Goal: Task Accomplishment & Management: Use online tool/utility

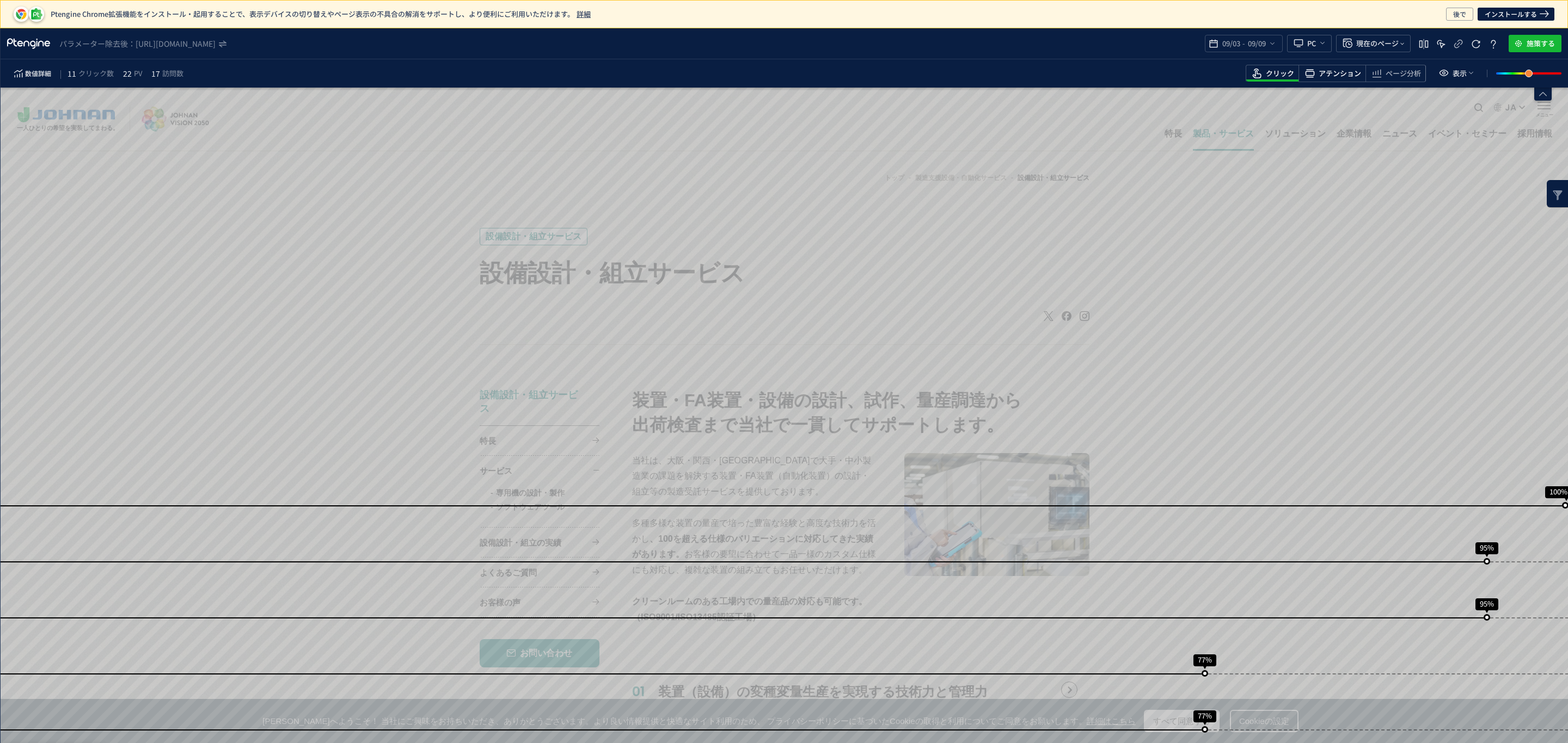
click at [1341, 72] on span "アテンション" at bounding box center [1339, 74] width 43 height 10
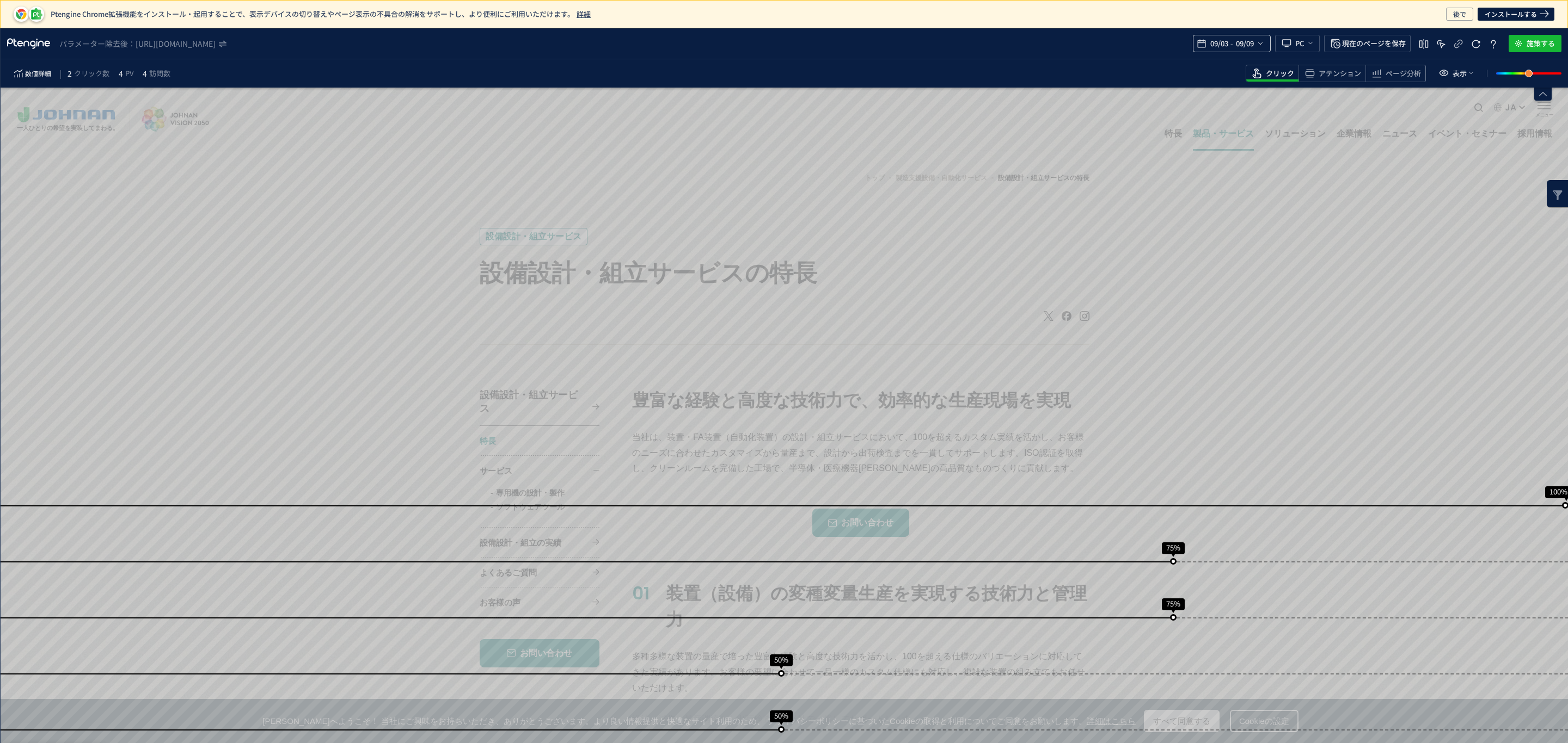
click at [1263, 44] on div "09/03 - 09/09" at bounding box center [1232, 43] width 78 height 17
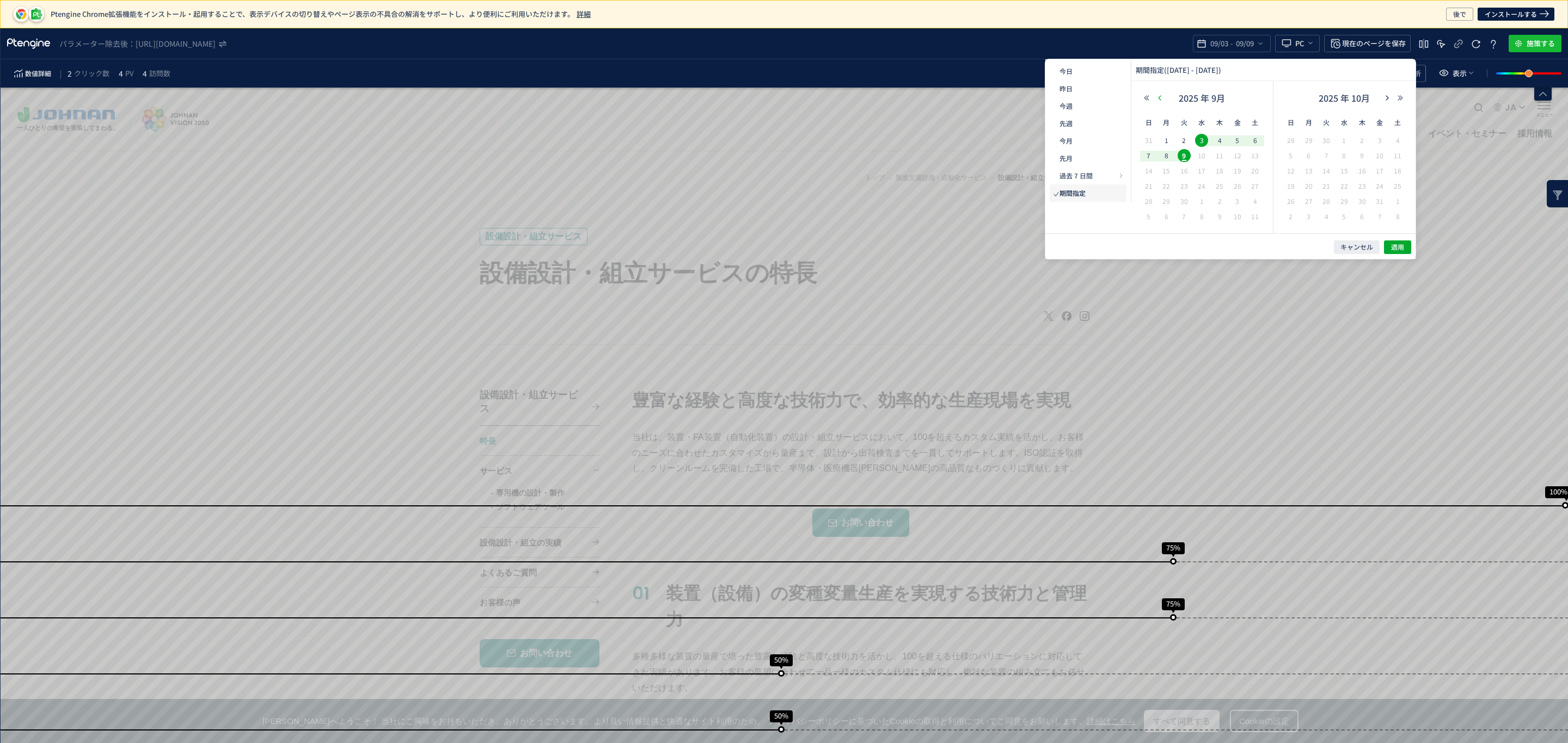
click at [1159, 100] on icon "button" at bounding box center [1159, 98] width 7 height 7
click at [1236, 141] on span "1" at bounding box center [1237, 140] width 13 height 13
click at [1324, 157] on span "9" at bounding box center [1326, 155] width 13 height 13
click at [1396, 247] on span "適用" at bounding box center [1397, 247] width 13 height 9
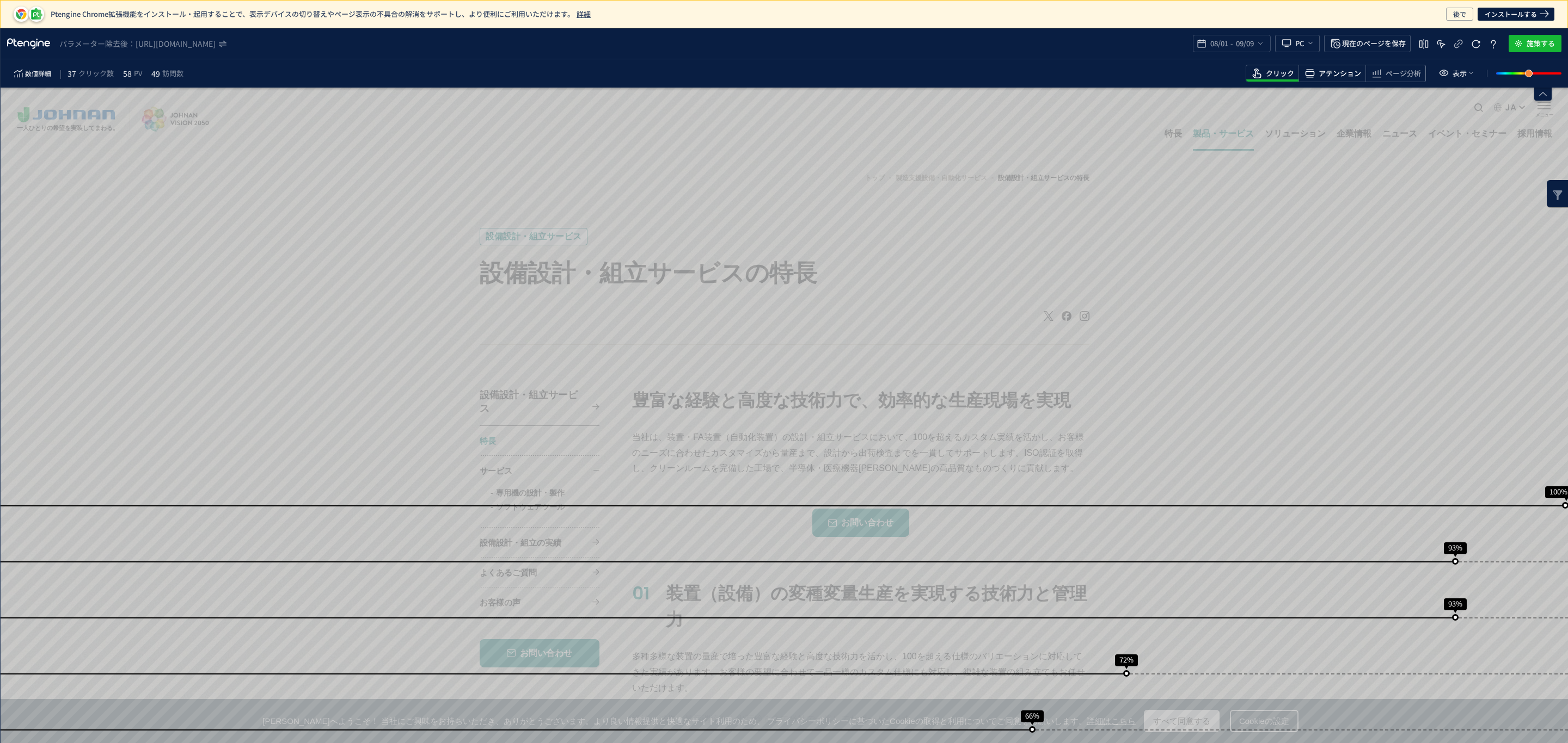
click at [1339, 77] on span "アテンション" at bounding box center [1339, 74] width 43 height 10
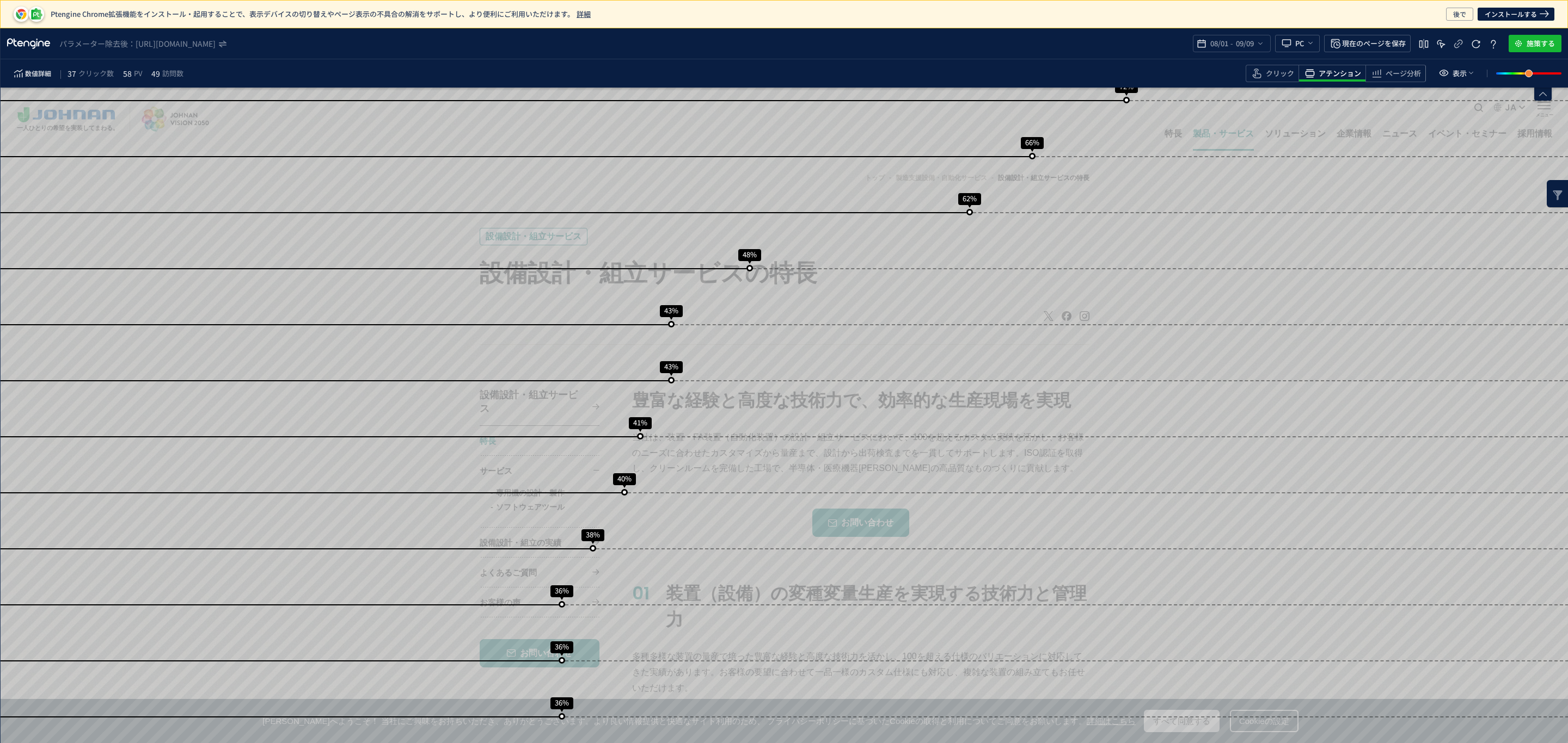
scroll to position [573, 0]
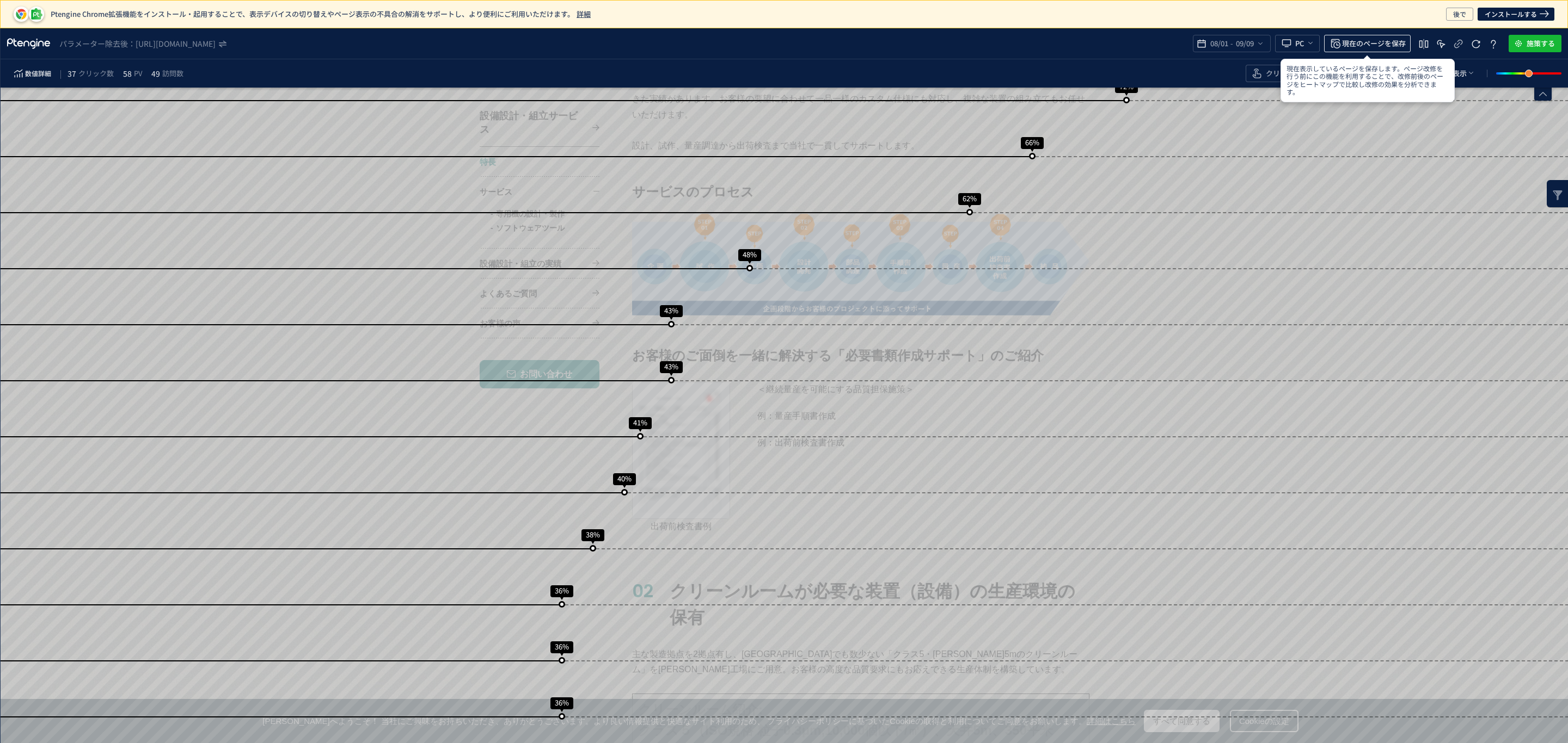
click at [1360, 43] on span "現在のページを保存" at bounding box center [1373, 43] width 64 height 17
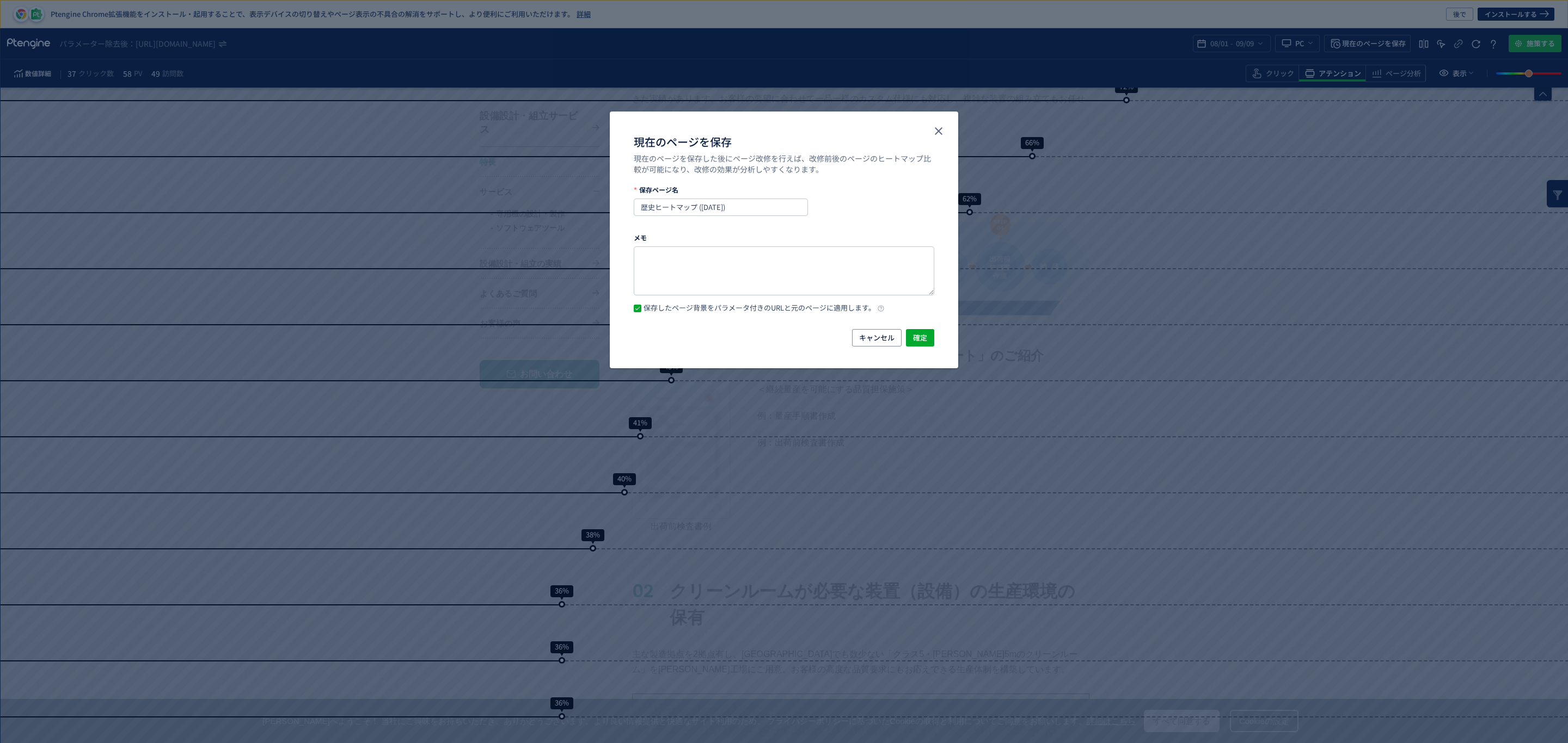
click at [1220, 46] on div "現在のページを保存 現在のページを保存した後にページ改修を行えば、改修前後のページのヒートマップ比較が可能になり、改修の効果が分析しやすくなります。 保存ペー…" at bounding box center [784, 372] width 1568 height 743
drag, startPoint x: 926, startPoint y: 135, endPoint x: 934, endPoint y: 137, distance: 8.2
click at [929, 136] on div "現在のページを保存 現在のページを保存した後にページ改修を行えば、改修前後のページのヒートマップ比較が可能になり、改修の効果が分析しやすくなります。" at bounding box center [784, 148] width 349 height 74
click at [939, 129] on icon "close" at bounding box center [938, 131] width 13 height 13
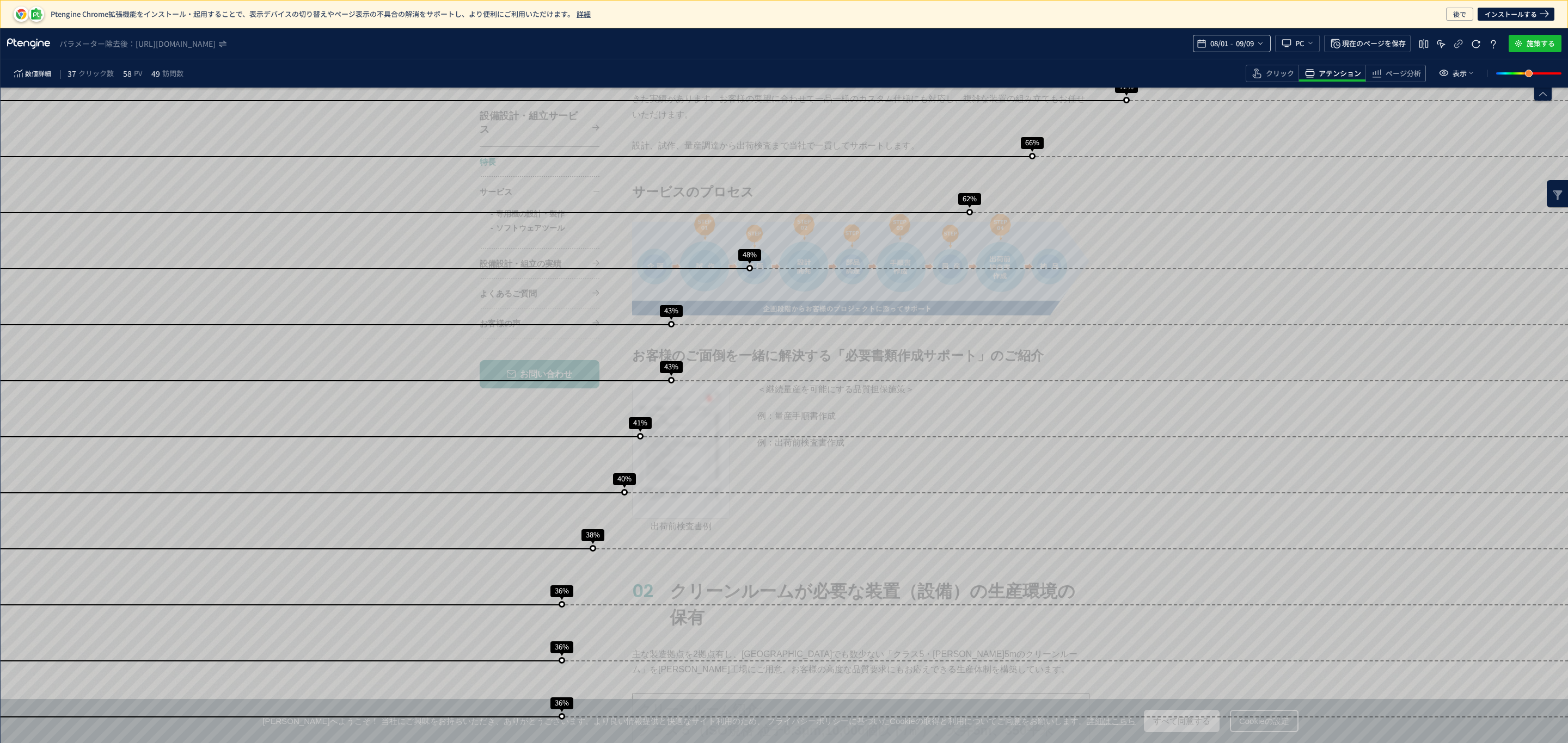
click at [1233, 49] on span "09/09" at bounding box center [1244, 43] width 22 height 22
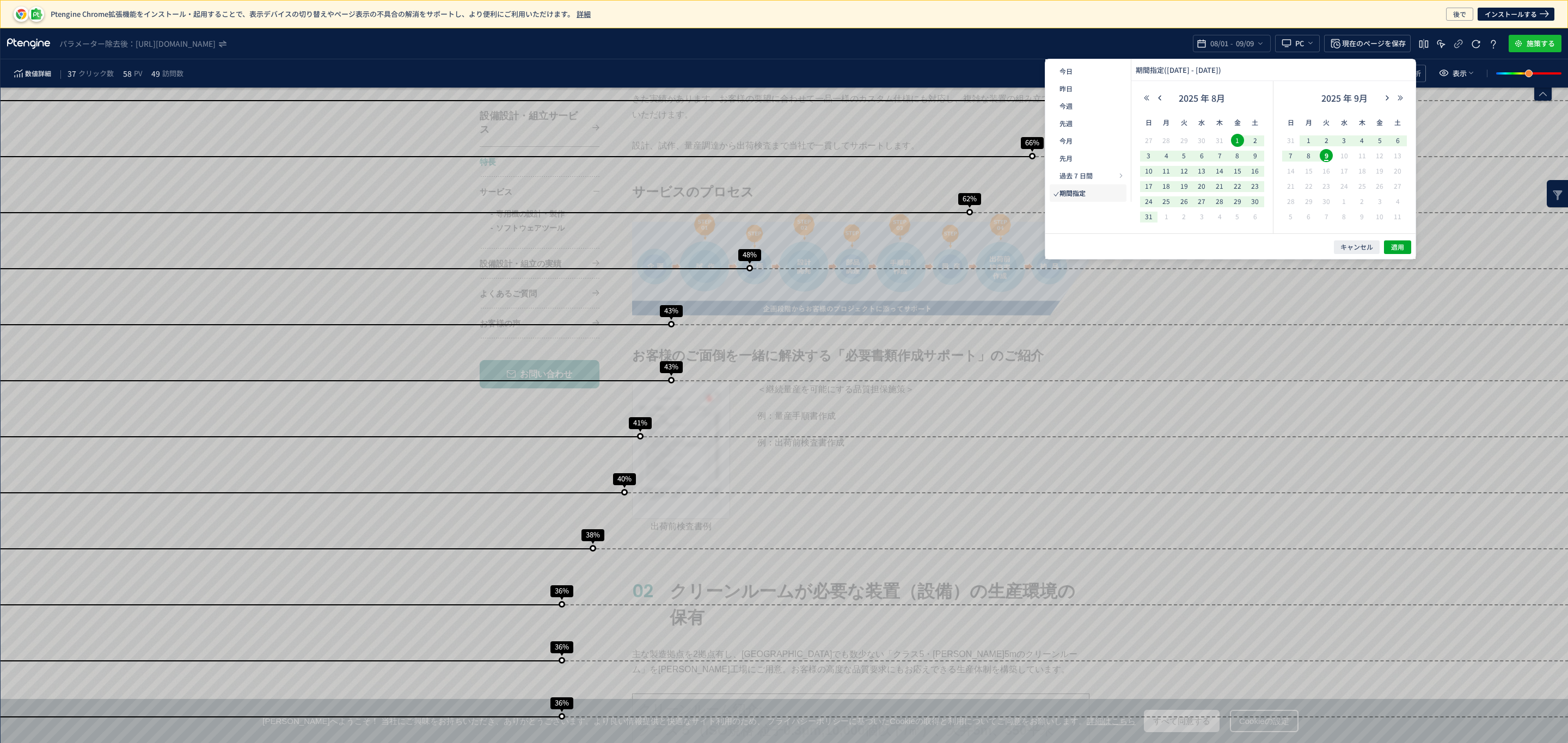
click at [1237, 137] on span "1" at bounding box center [1237, 140] width 13 height 13
click at [1311, 140] on span "1" at bounding box center [1308, 140] width 13 height 13
click at [1328, 165] on span "16" at bounding box center [1326, 171] width 13 height 13
click at [1329, 165] on span "16" at bounding box center [1326, 171] width 13 height 13
click at [1311, 142] on span "1" at bounding box center [1308, 140] width 13 height 13
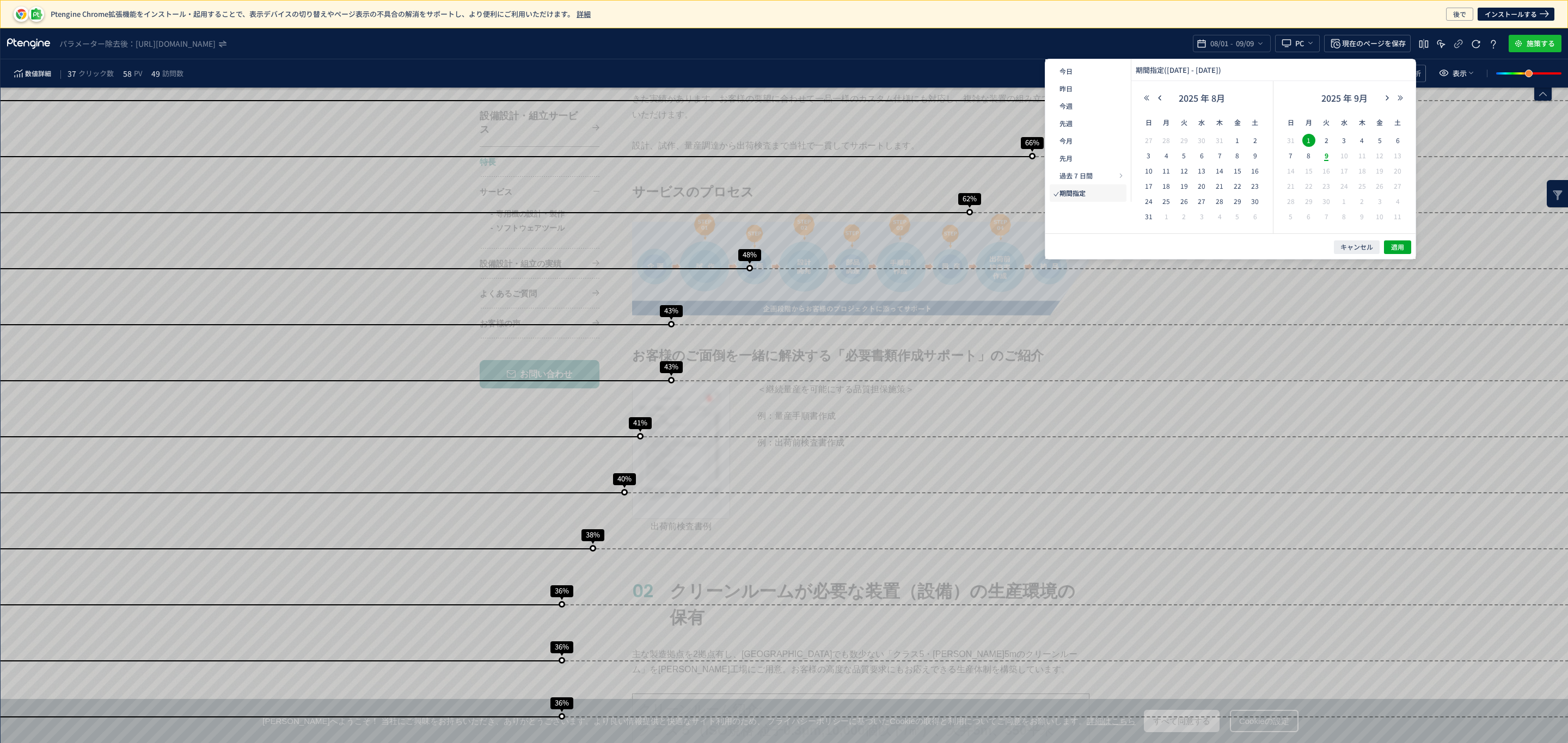
click at [1329, 158] on span "9" at bounding box center [1326, 155] width 13 height 13
click at [1393, 244] on span "適用" at bounding box center [1397, 247] width 13 height 9
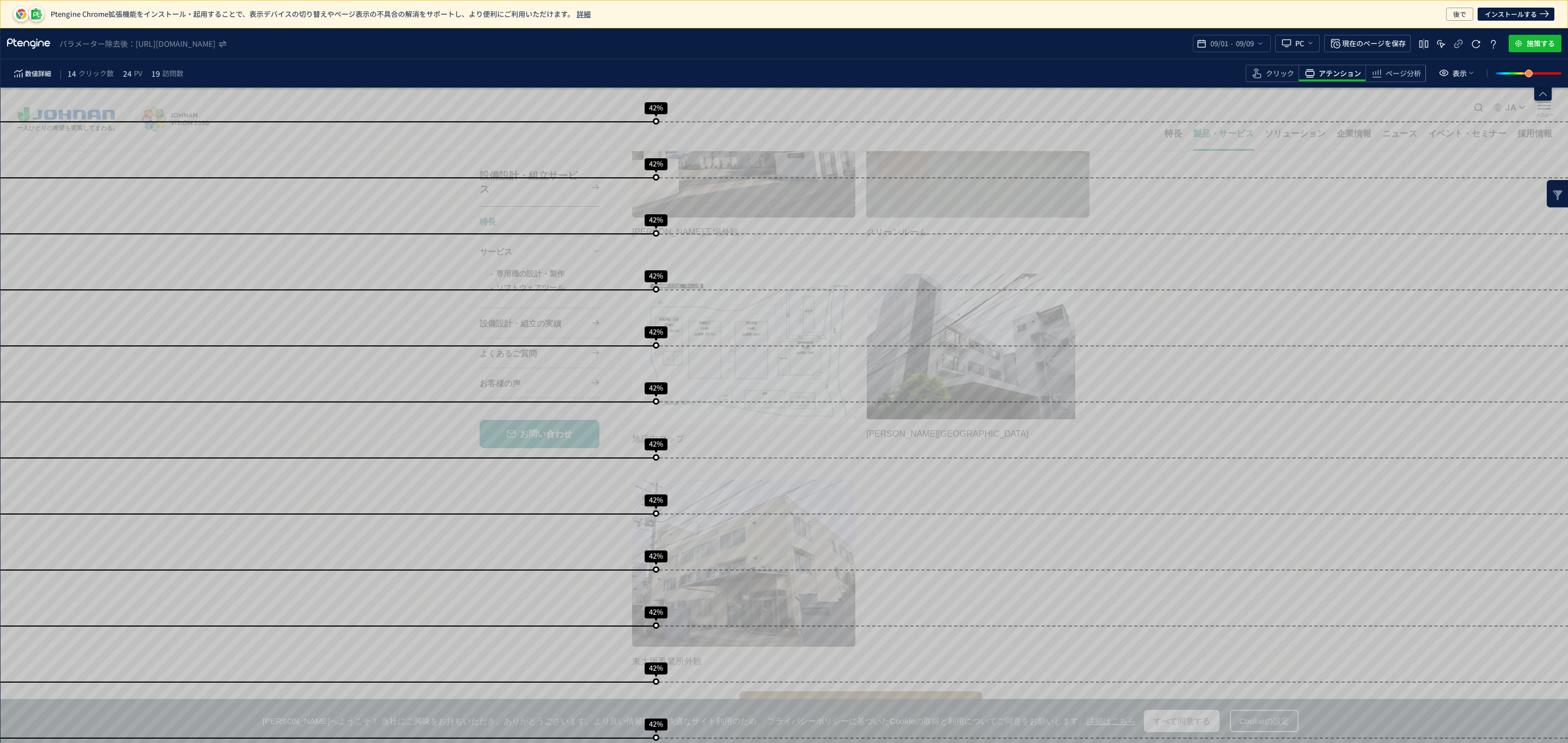
scroll to position [0, 0]
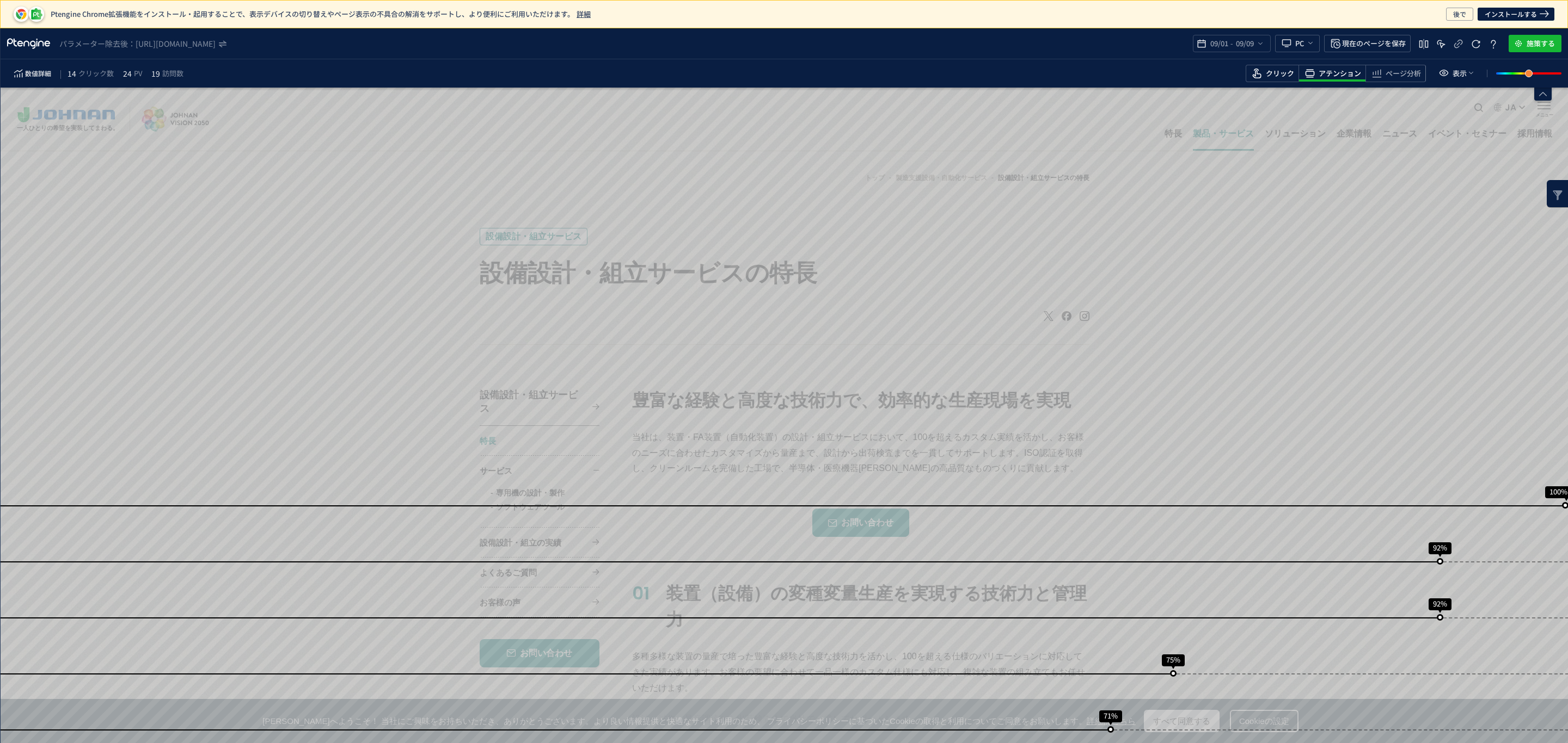
click at [1281, 77] on span "クリック" at bounding box center [1279, 74] width 28 height 10
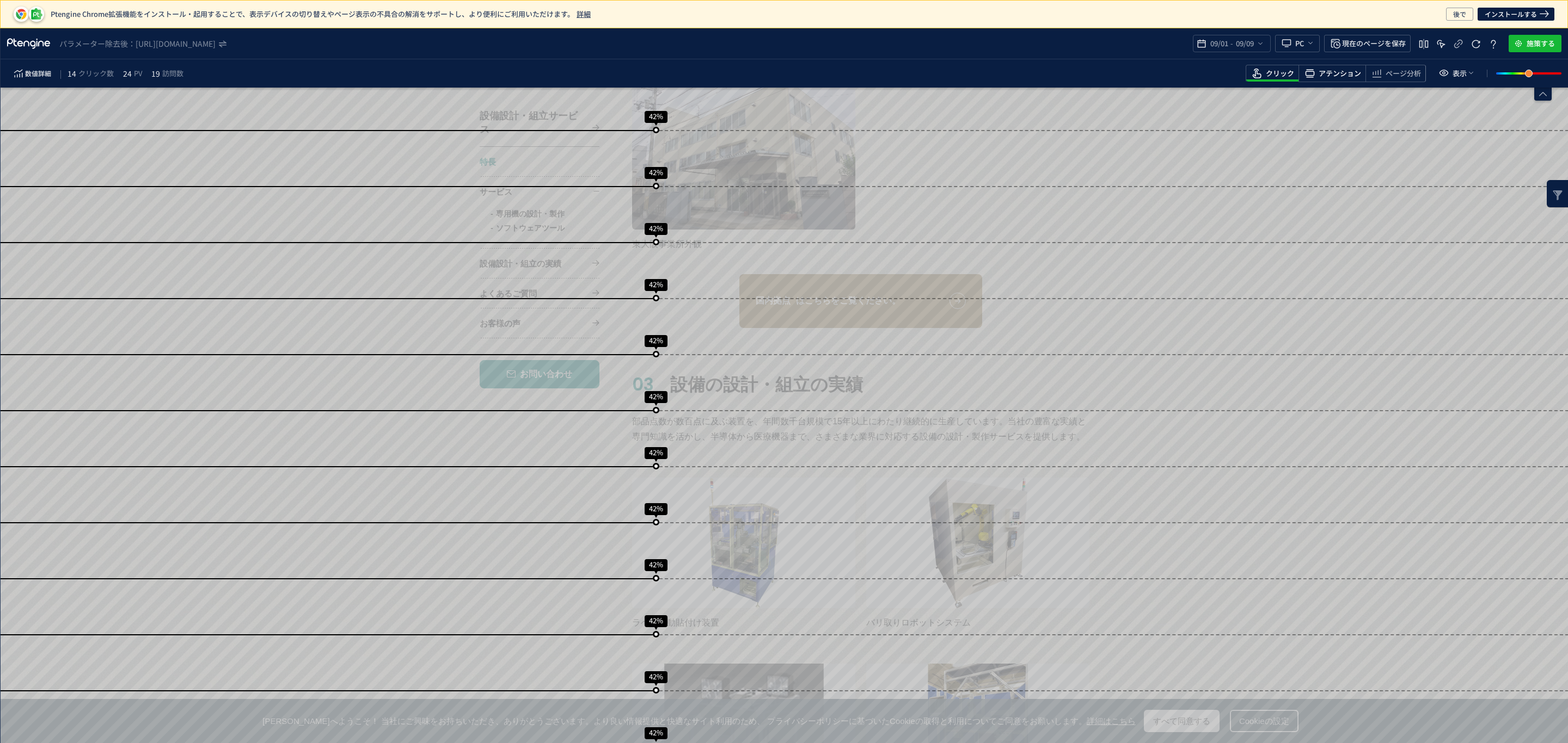
click at [1326, 72] on span "アテンション" at bounding box center [1339, 74] width 43 height 10
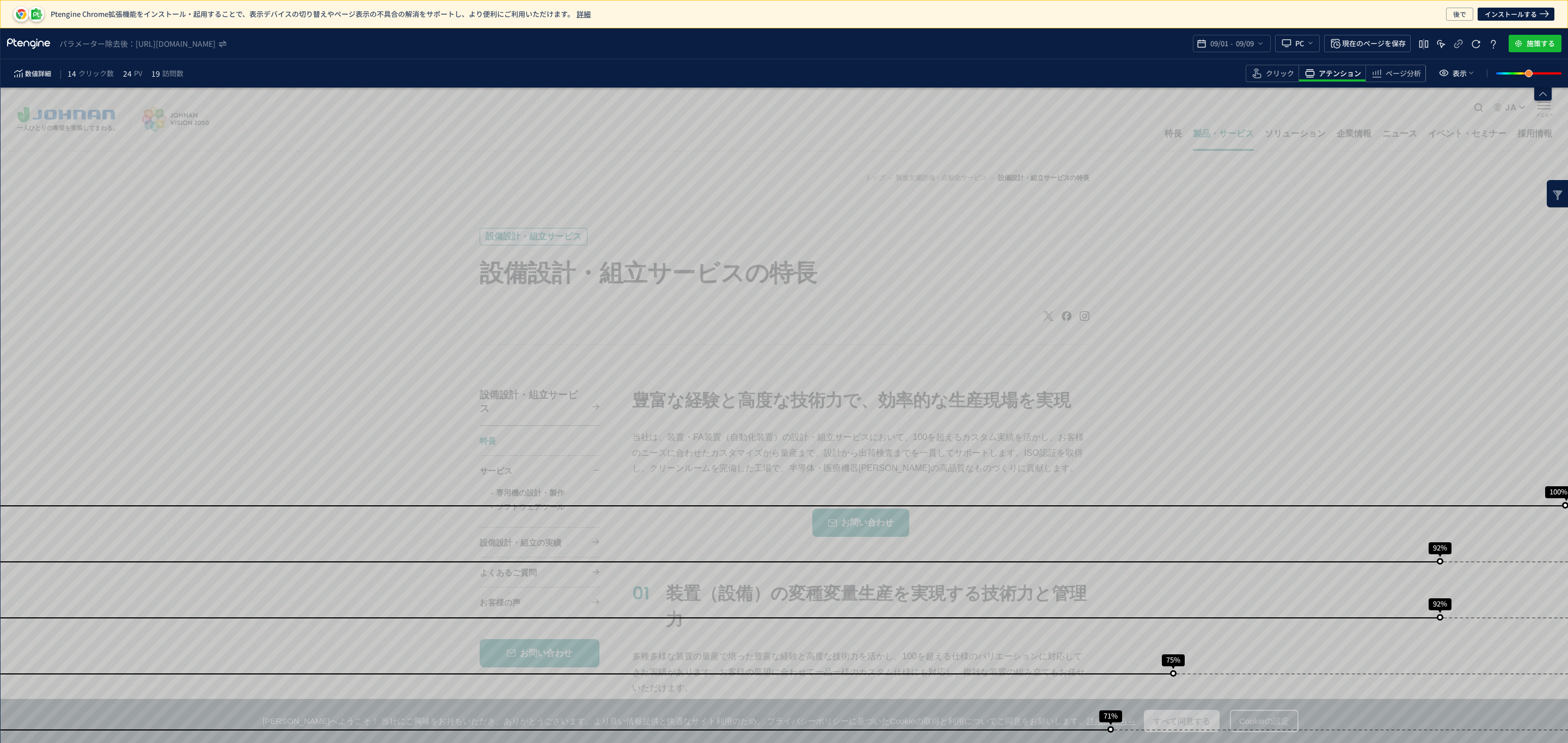
drag, startPoint x: 1423, startPoint y: 67, endPoint x: 1406, endPoint y: 84, distance: 24.0
click at [1424, 69] on div "ページ分析" at bounding box center [1396, 74] width 61 height 17
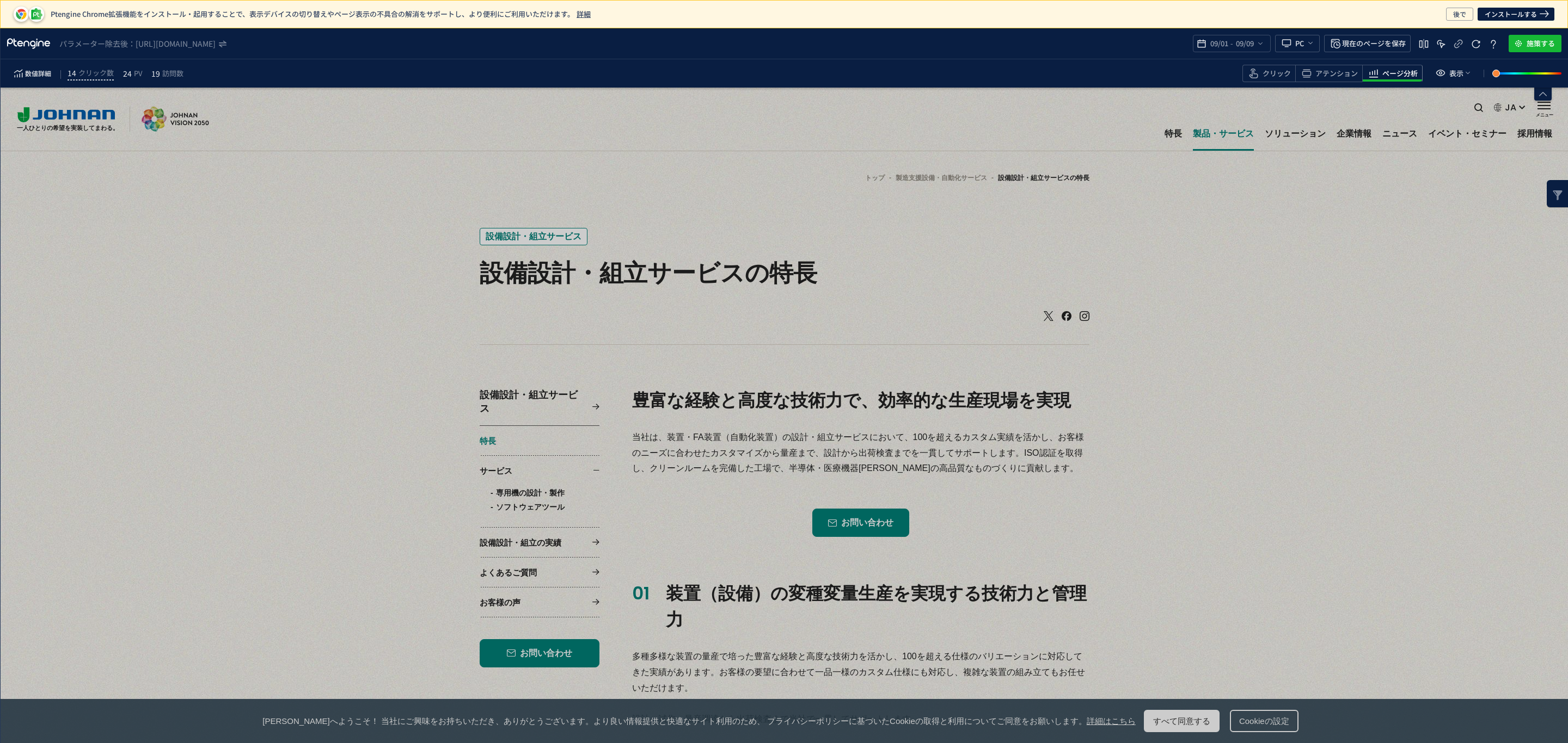
drag, startPoint x: 1337, startPoint y: 76, endPoint x: 1341, endPoint y: 87, distance: 11.7
click at [1339, 79] on div "アテンション" at bounding box center [1328, 74] width 67 height 17
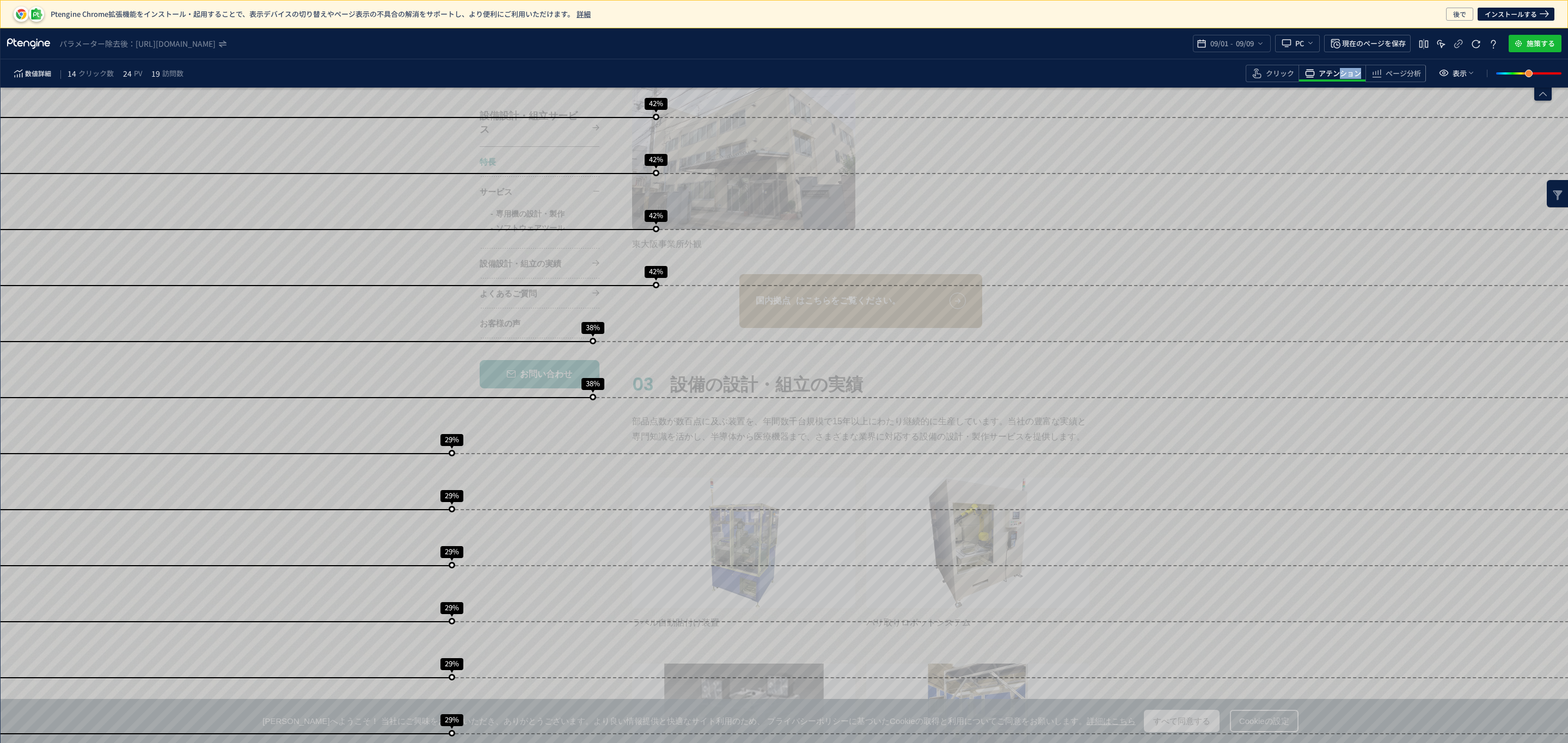
scroll to position [2293, 0]
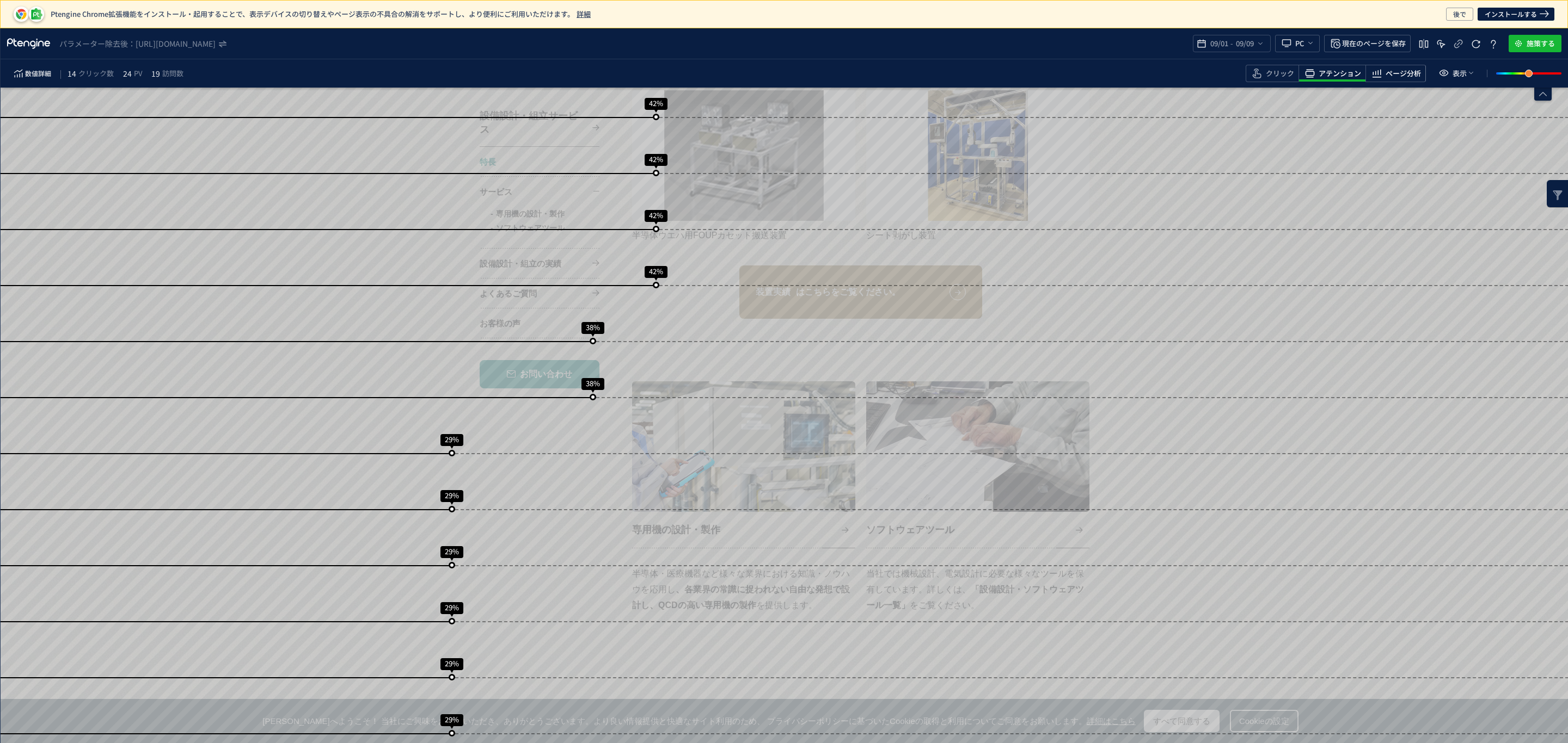
drag, startPoint x: 1400, startPoint y: 74, endPoint x: 1400, endPoint y: 82, distance: 8.0
click at [1400, 75] on span "ページ分析" at bounding box center [1402, 74] width 35 height 10
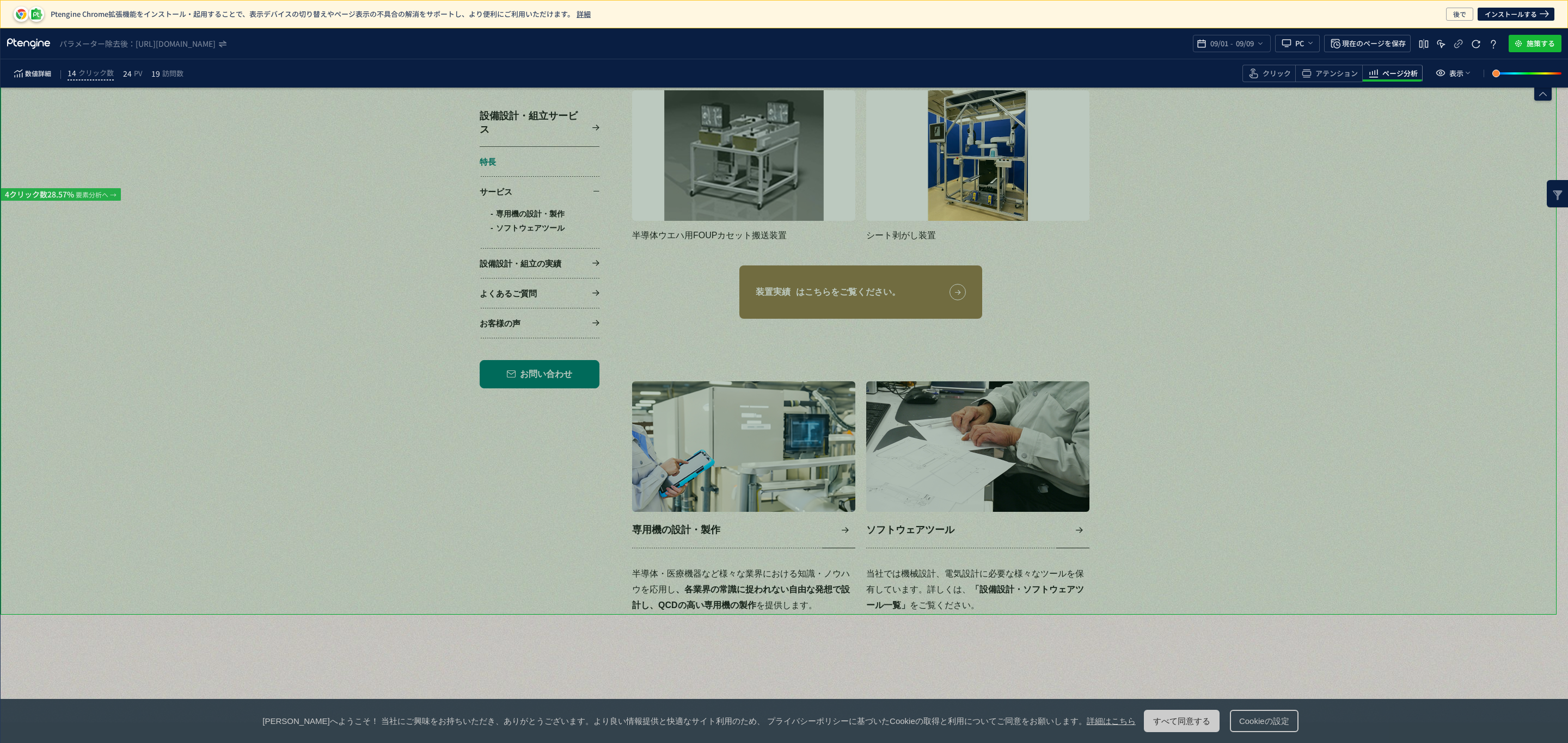
scroll to position [2778, 0]
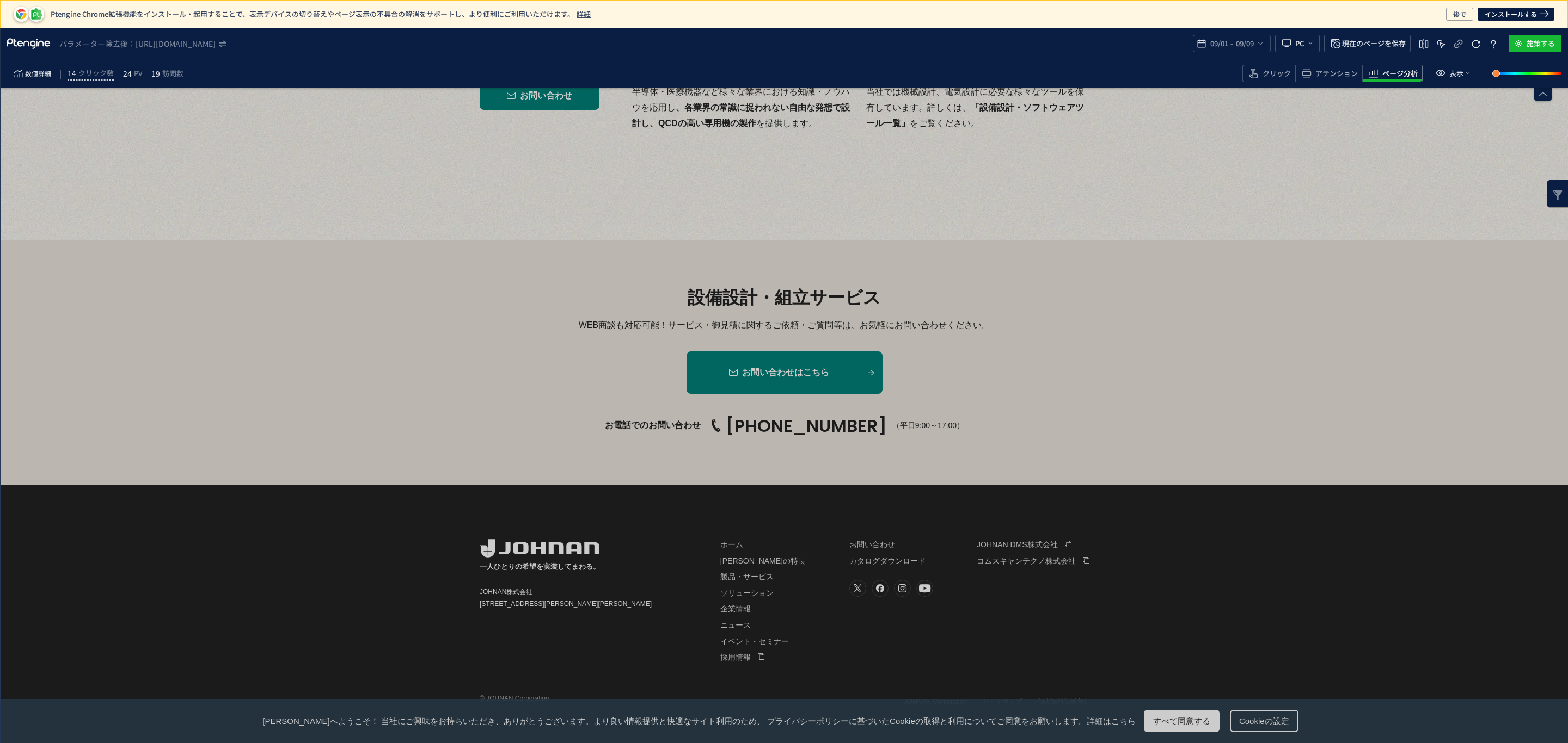
drag, startPoint x: 1282, startPoint y: 77, endPoint x: 1281, endPoint y: 84, distance: 7.1
click at [1282, 77] on span "クリック" at bounding box center [1276, 74] width 28 height 10
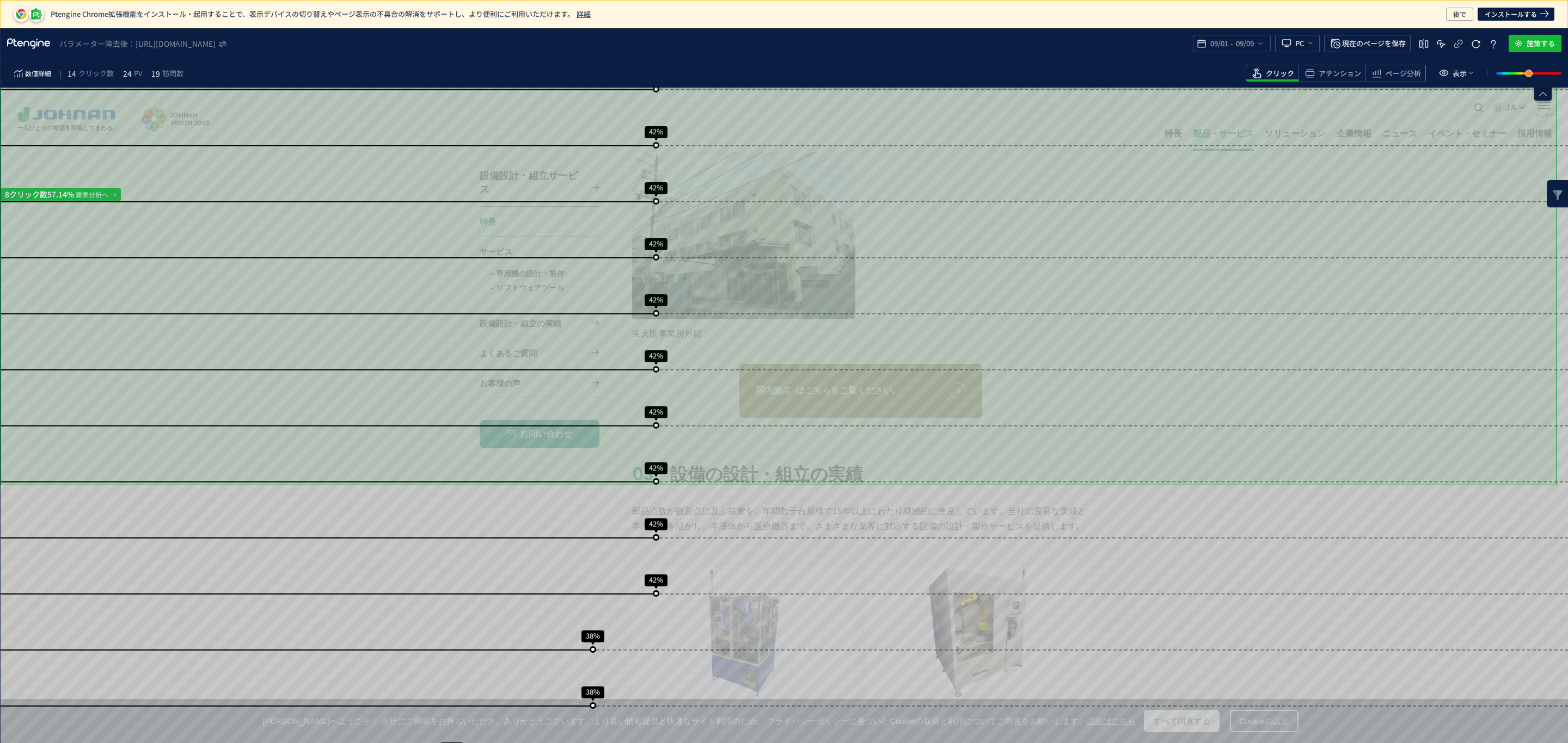
scroll to position [1631, 0]
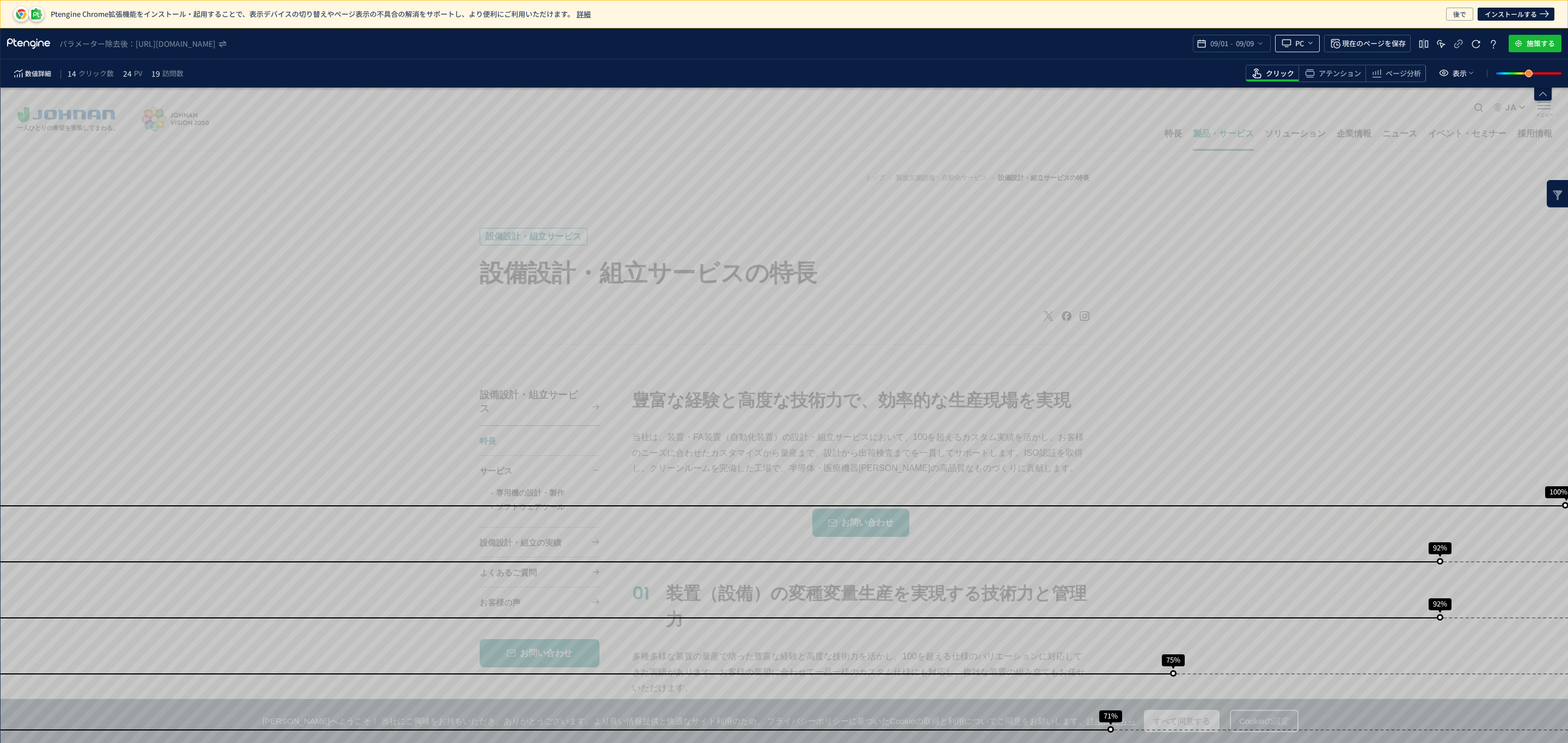
click at [1300, 48] on span "PC" at bounding box center [1299, 43] width 9 height 17
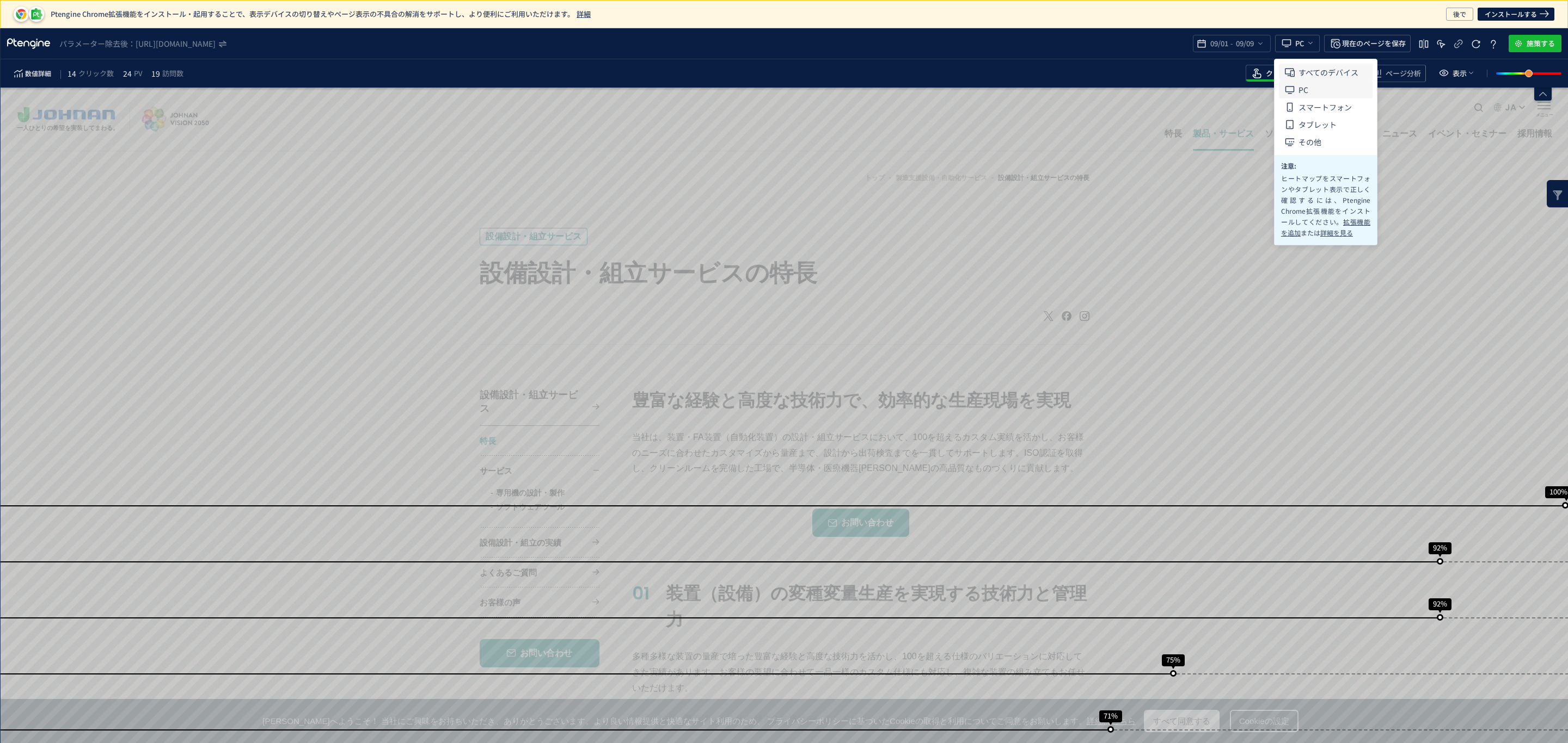
drag, startPoint x: 1329, startPoint y: 67, endPoint x: 1359, endPoint y: 192, distance: 128.5
click at [1331, 67] on span "すべてのデバイス" at bounding box center [1328, 72] width 60 height 17
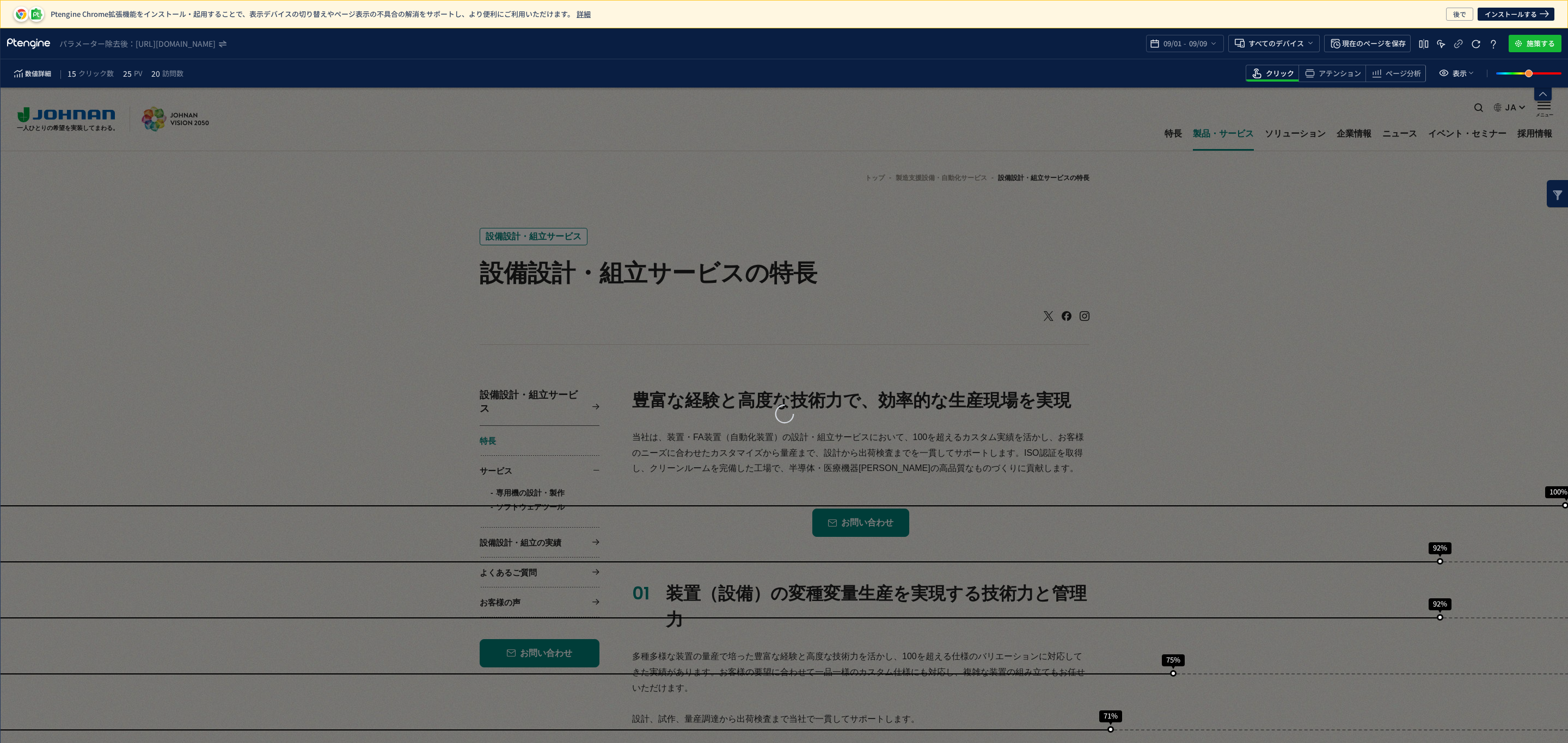
scroll to position [0, 0]
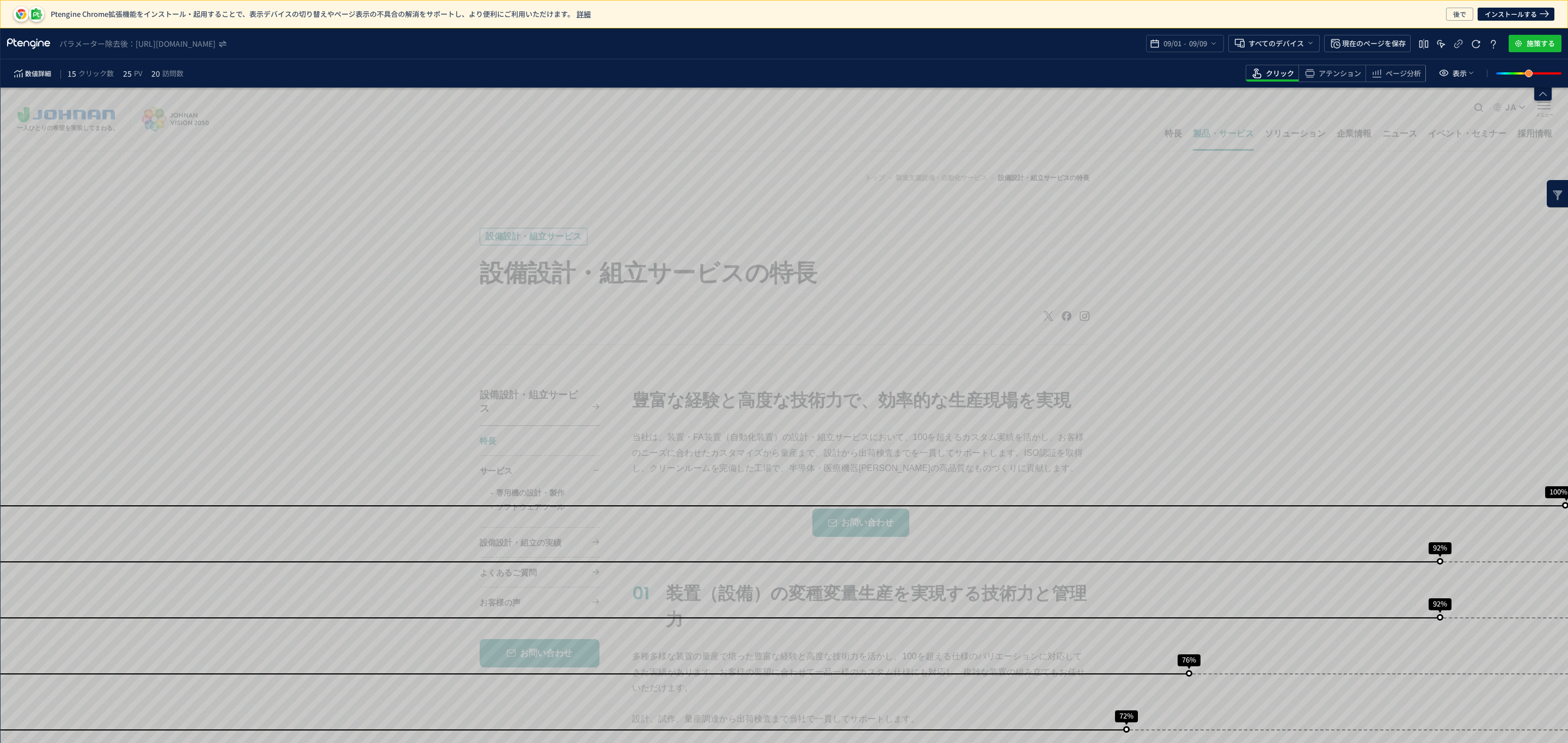
drag, startPoint x: 1333, startPoint y: 74, endPoint x: 1326, endPoint y: 87, distance: 14.8
click at [1333, 76] on span "アテンション" at bounding box center [1339, 74] width 43 height 10
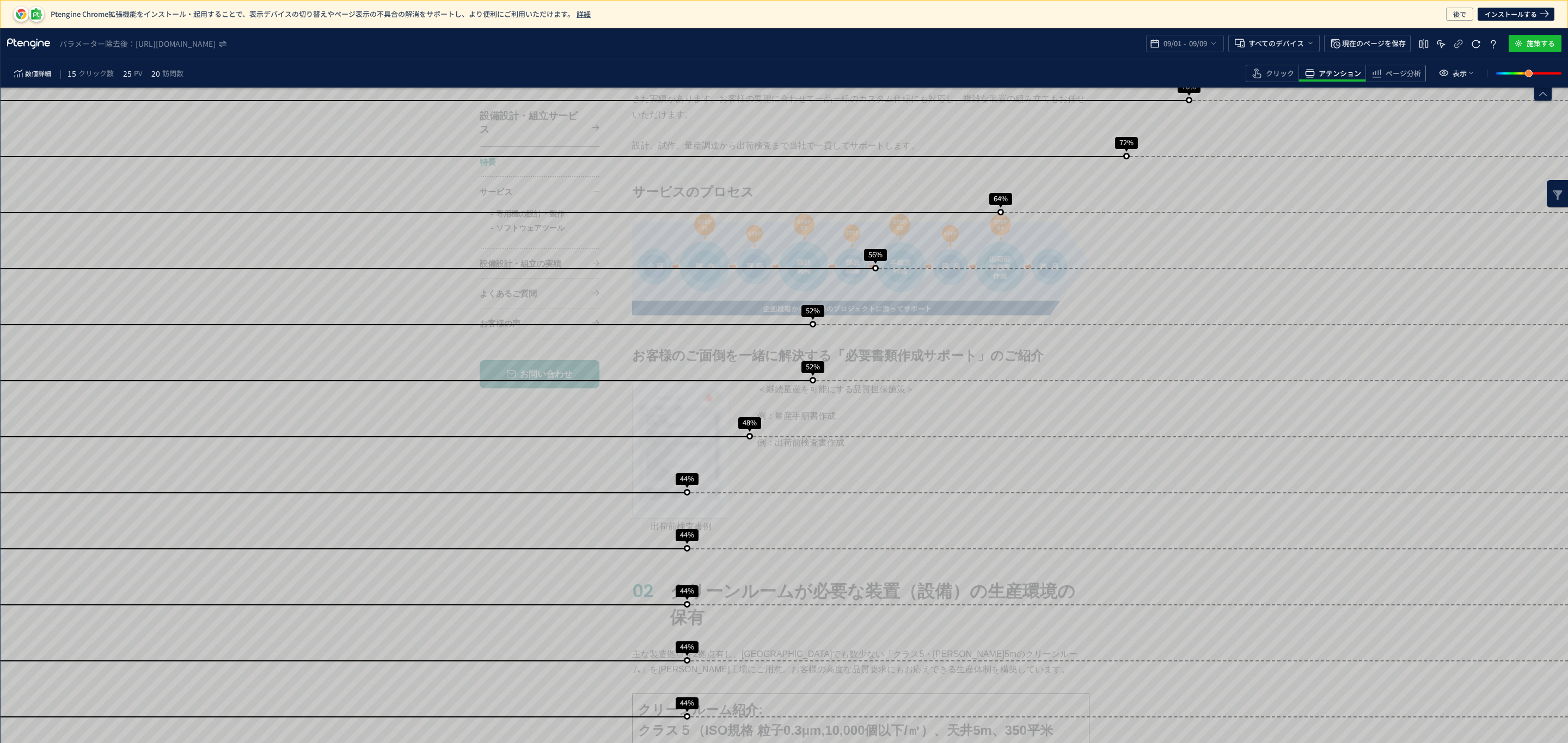
scroll to position [1146, 0]
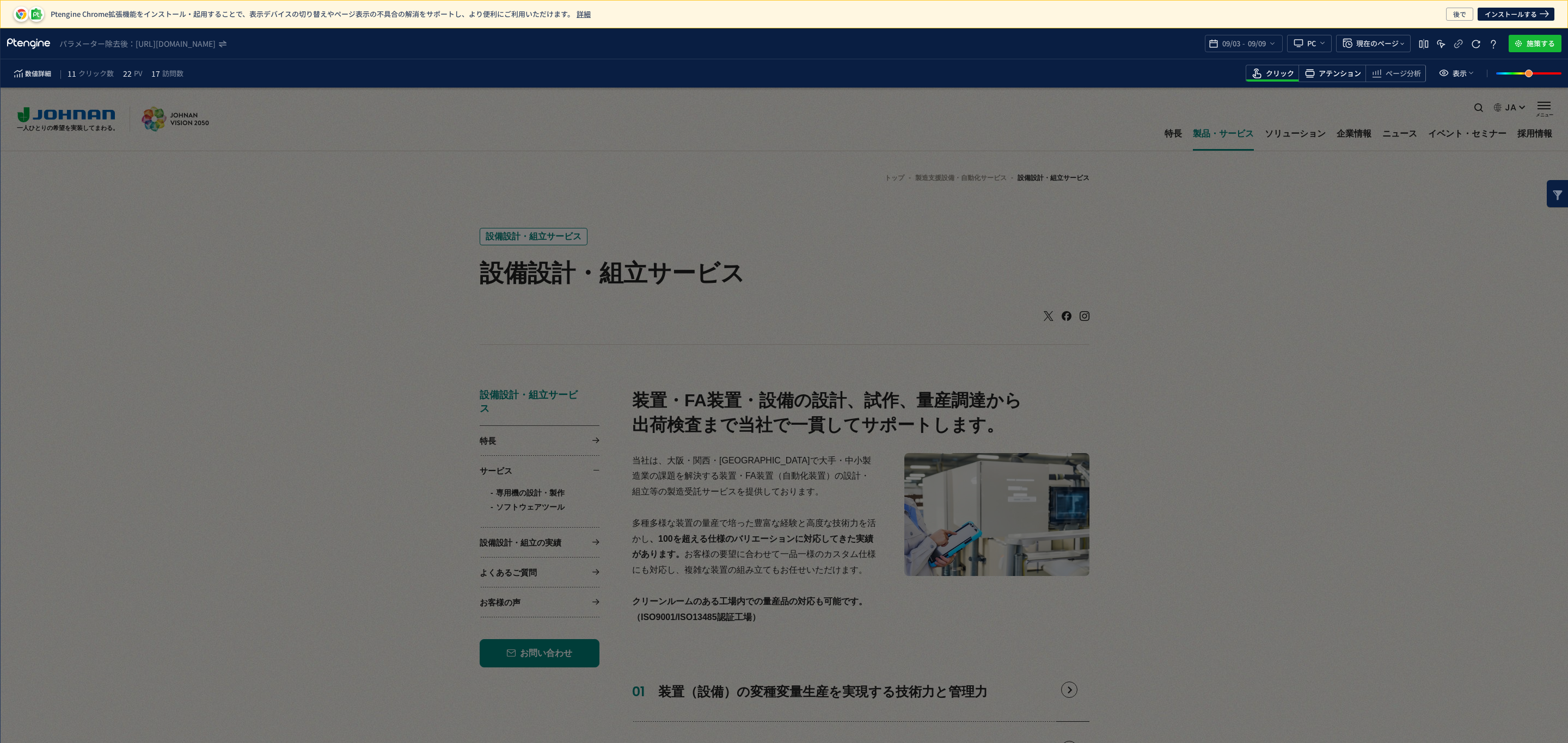
click at [1337, 45] on header "パラメーター除去後： [URL][DOMAIN_NAME] 09/03 - 09/09 PC 現在のページ 施策する 数値詳細 11 クリック数 22 PV …" at bounding box center [784, 58] width 1567 height 59
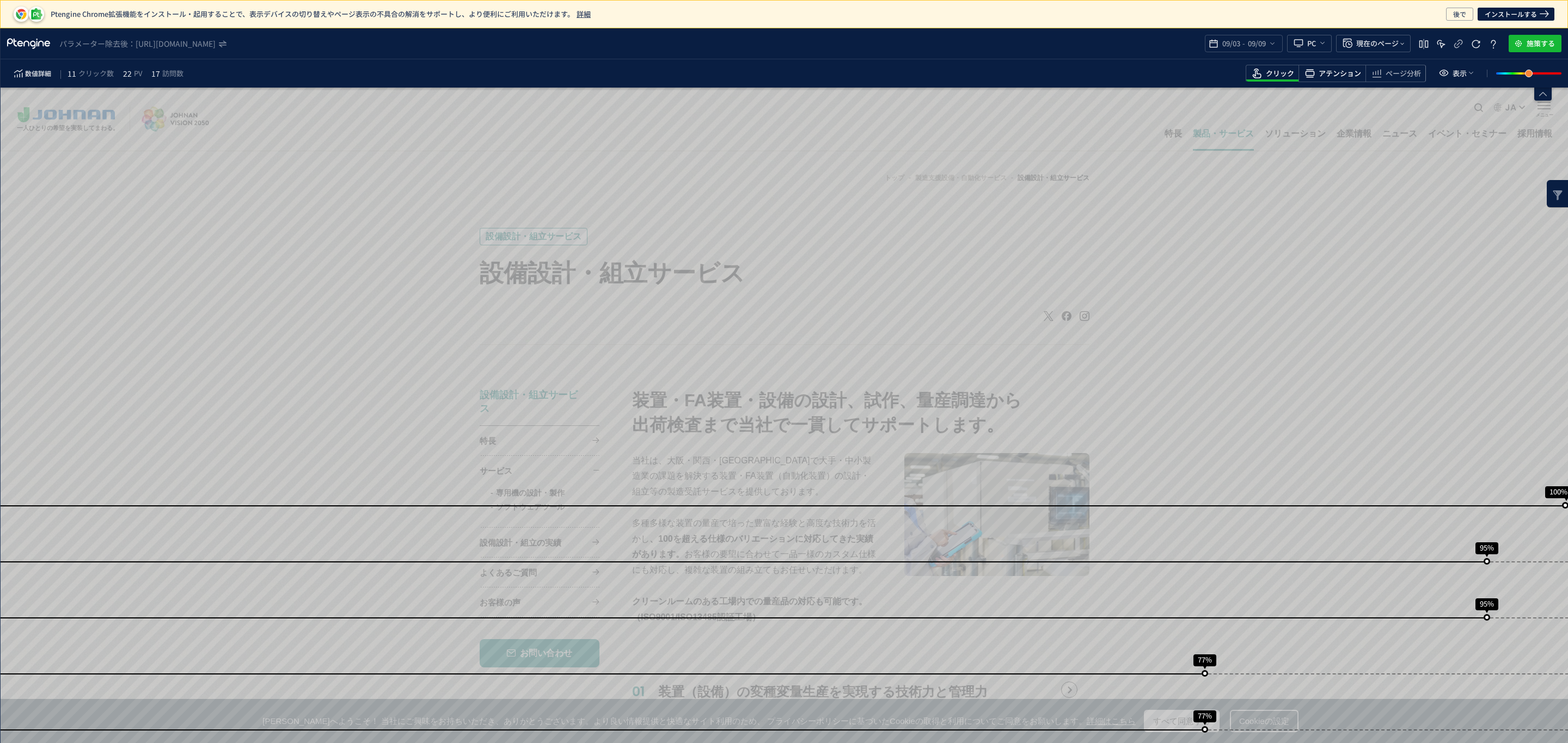
click at [1342, 76] on span "アテンション" at bounding box center [1339, 74] width 43 height 10
click at [1324, 41] on icon "heatmap-top-bar" at bounding box center [1322, 43] width 9 height 9
click at [1308, 47] on span "PC" at bounding box center [1311, 43] width 9 height 17
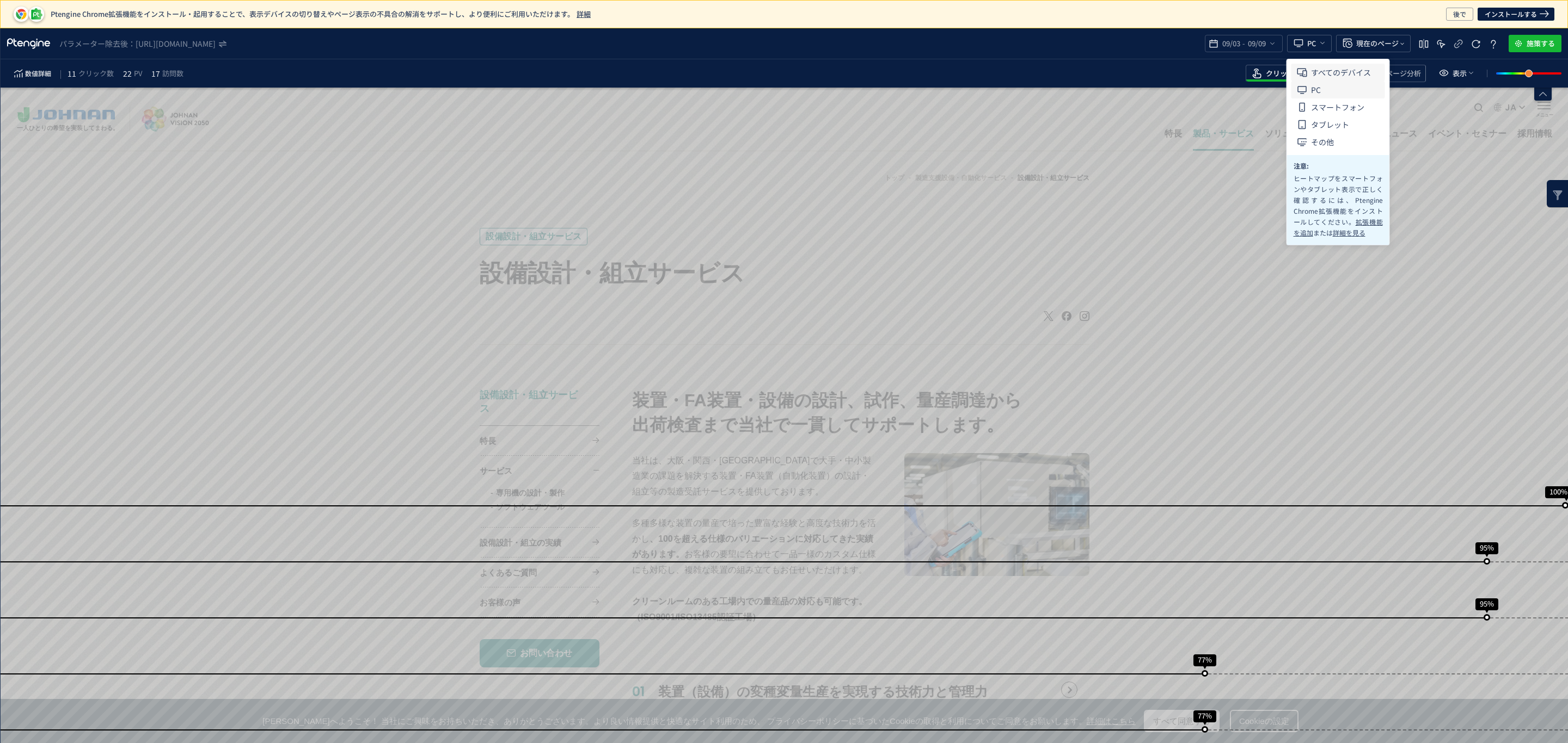
click at [1317, 74] on span "すべてのデバイス" at bounding box center [1340, 72] width 60 height 17
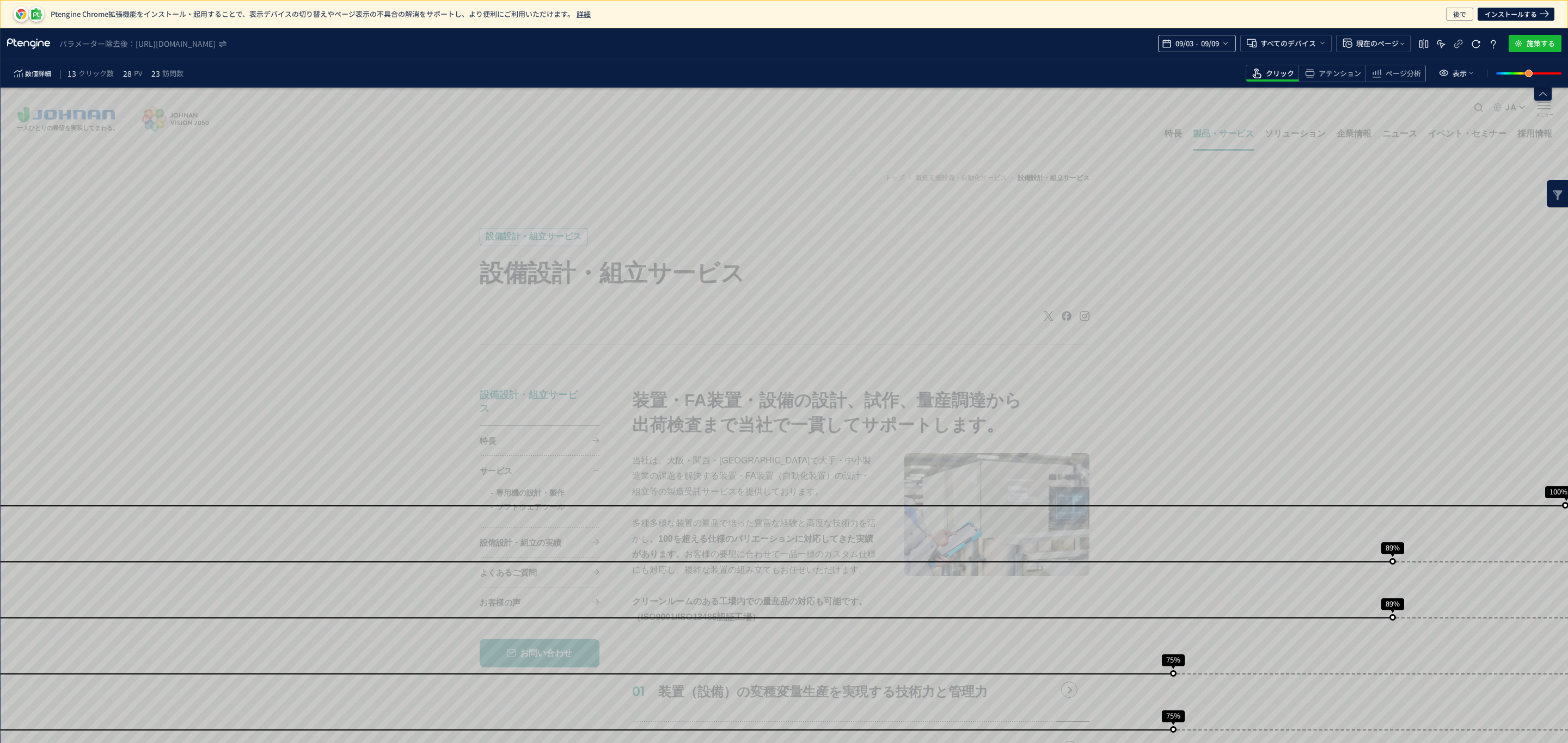
drag, startPoint x: 1220, startPoint y: 38, endPoint x: 1219, endPoint y: 48, distance: 10.0
click at [1222, 39] on icon "heatmap-top-bar" at bounding box center [1225, 43] width 9 height 9
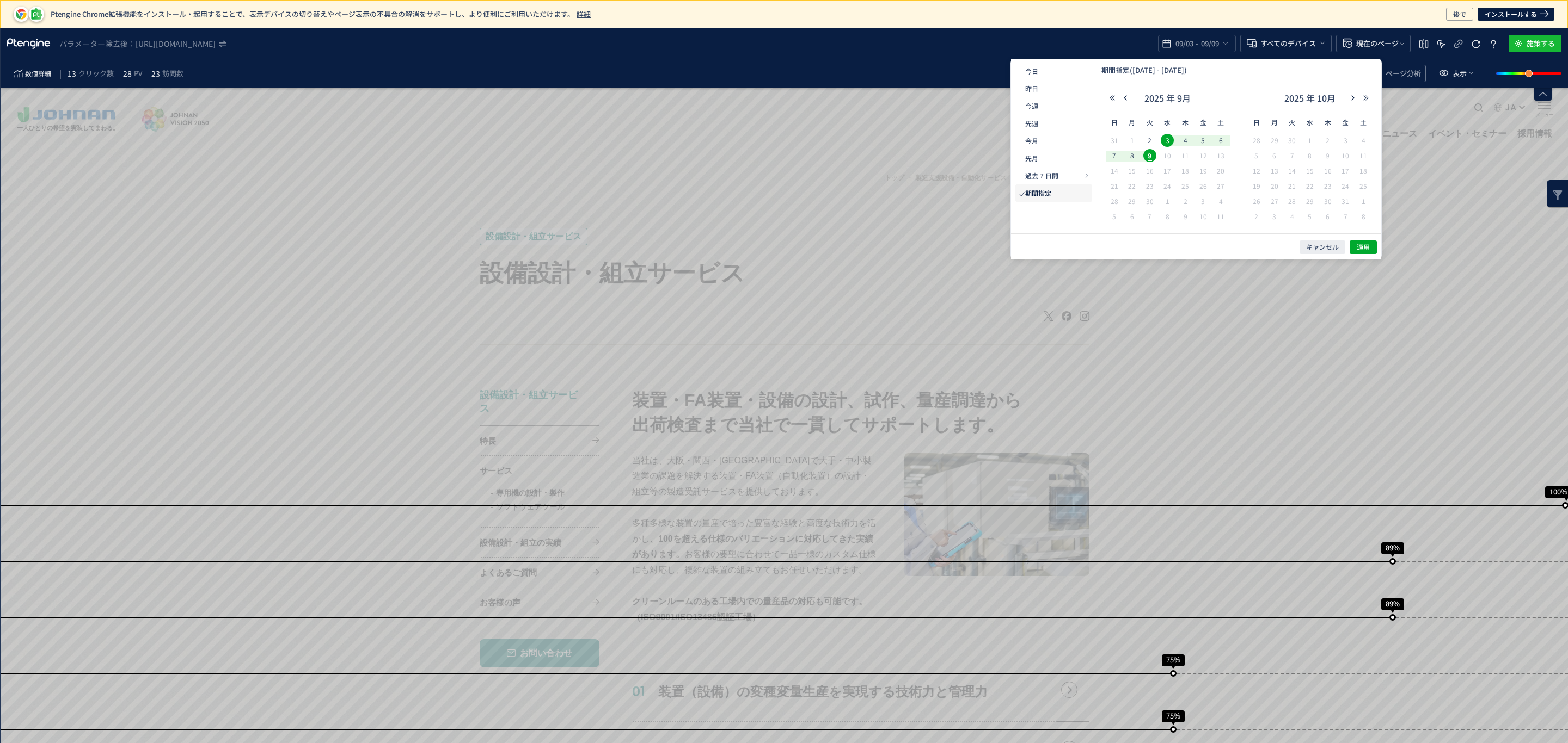
drag, startPoint x: 1112, startPoint y: 98, endPoint x: 1130, endPoint y: 131, distance: 37.6
click at [1115, 100] on button "button" at bounding box center [1112, 98] width 13 height 8
click at [1120, 98] on button "button" at bounding box center [1125, 98] width 13 height 8
click at [1117, 98] on button "button" at bounding box center [1112, 98] width 13 height 8
click at [1115, 100] on button "button" at bounding box center [1112, 98] width 13 height 8
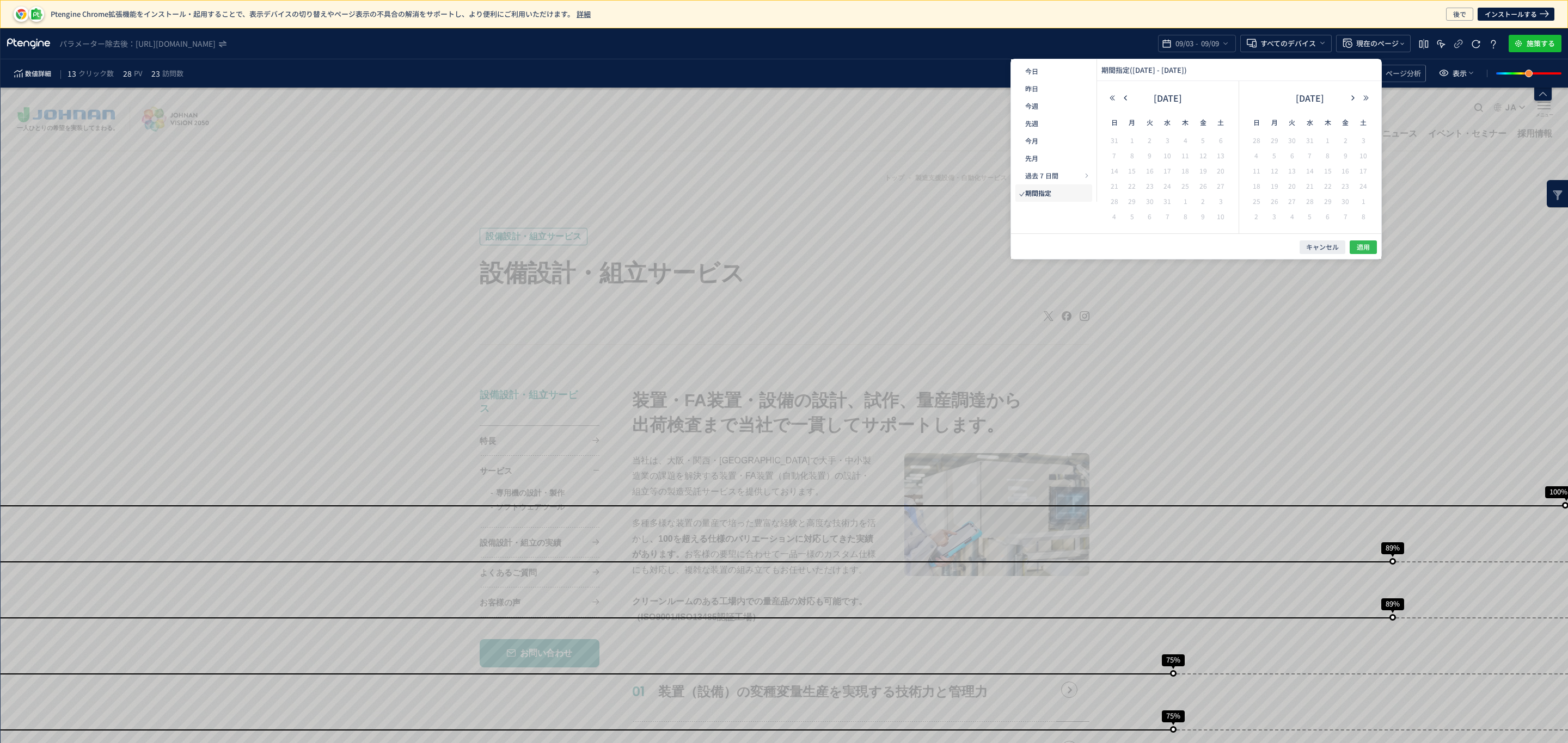
click at [1369, 241] on div "キャンセル 適用" at bounding box center [1196, 246] width 370 height 25
click at [1363, 253] on button "適用" at bounding box center [1363, 247] width 27 height 14
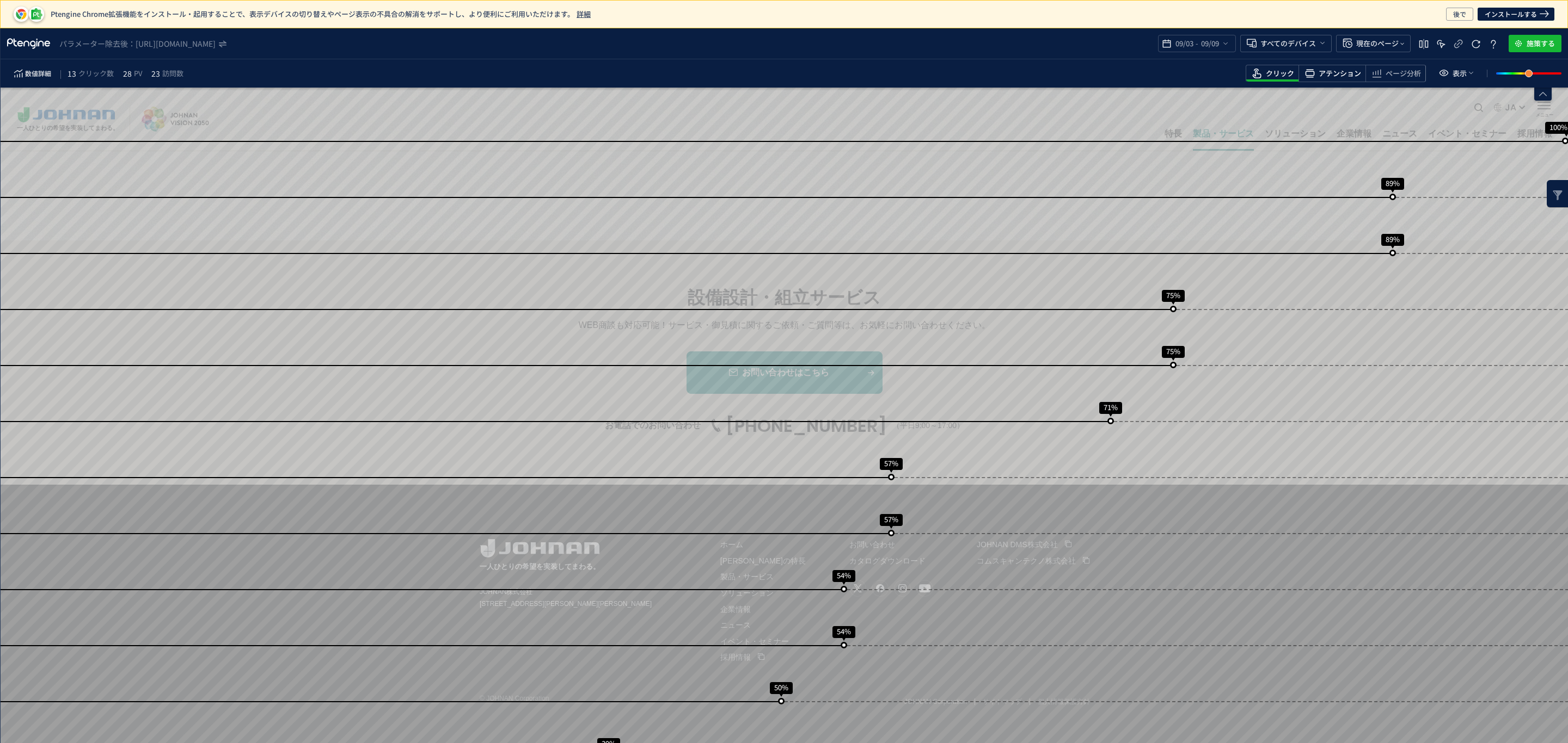
scroll to position [364, 0]
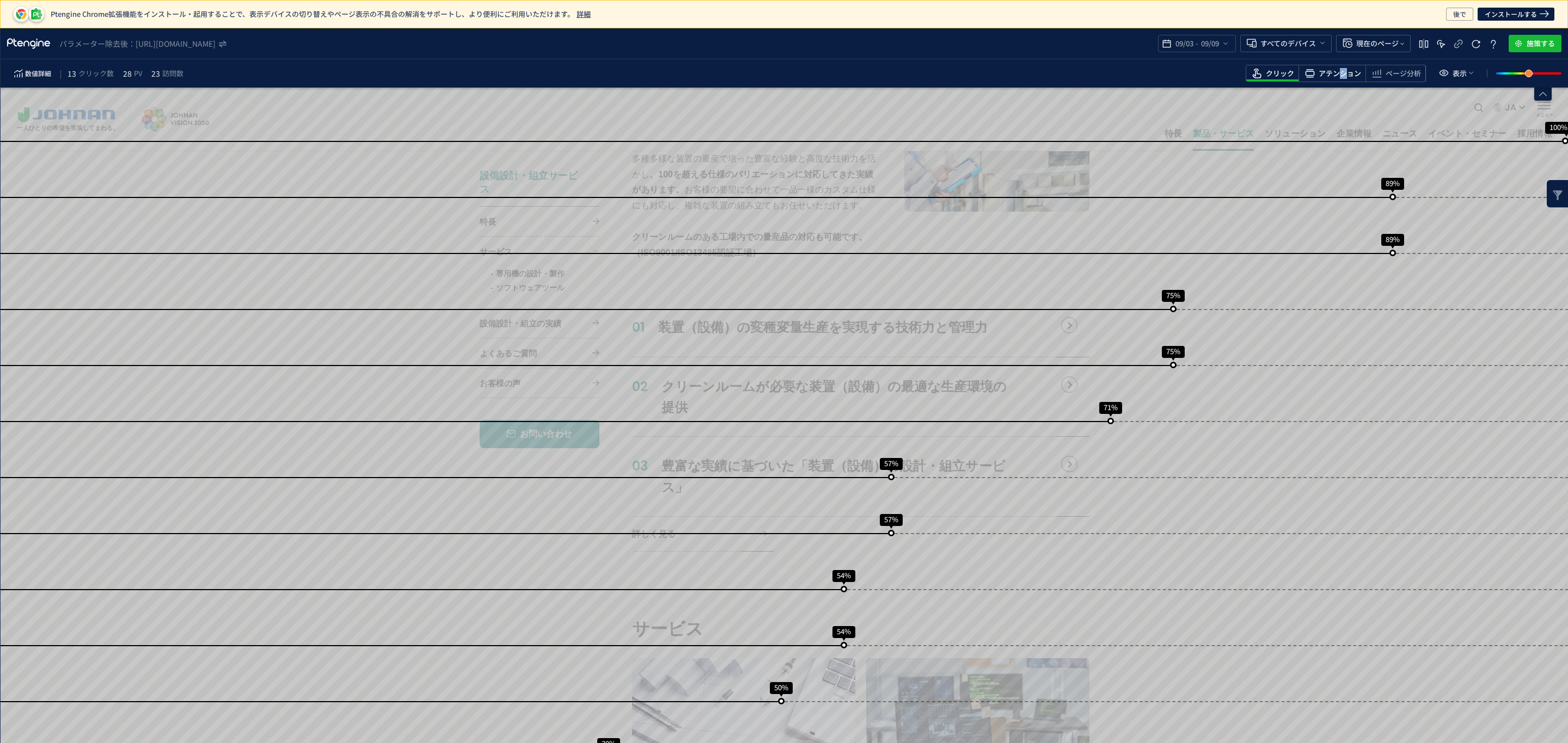
click at [1342, 74] on span "アテンション" at bounding box center [1339, 74] width 43 height 10
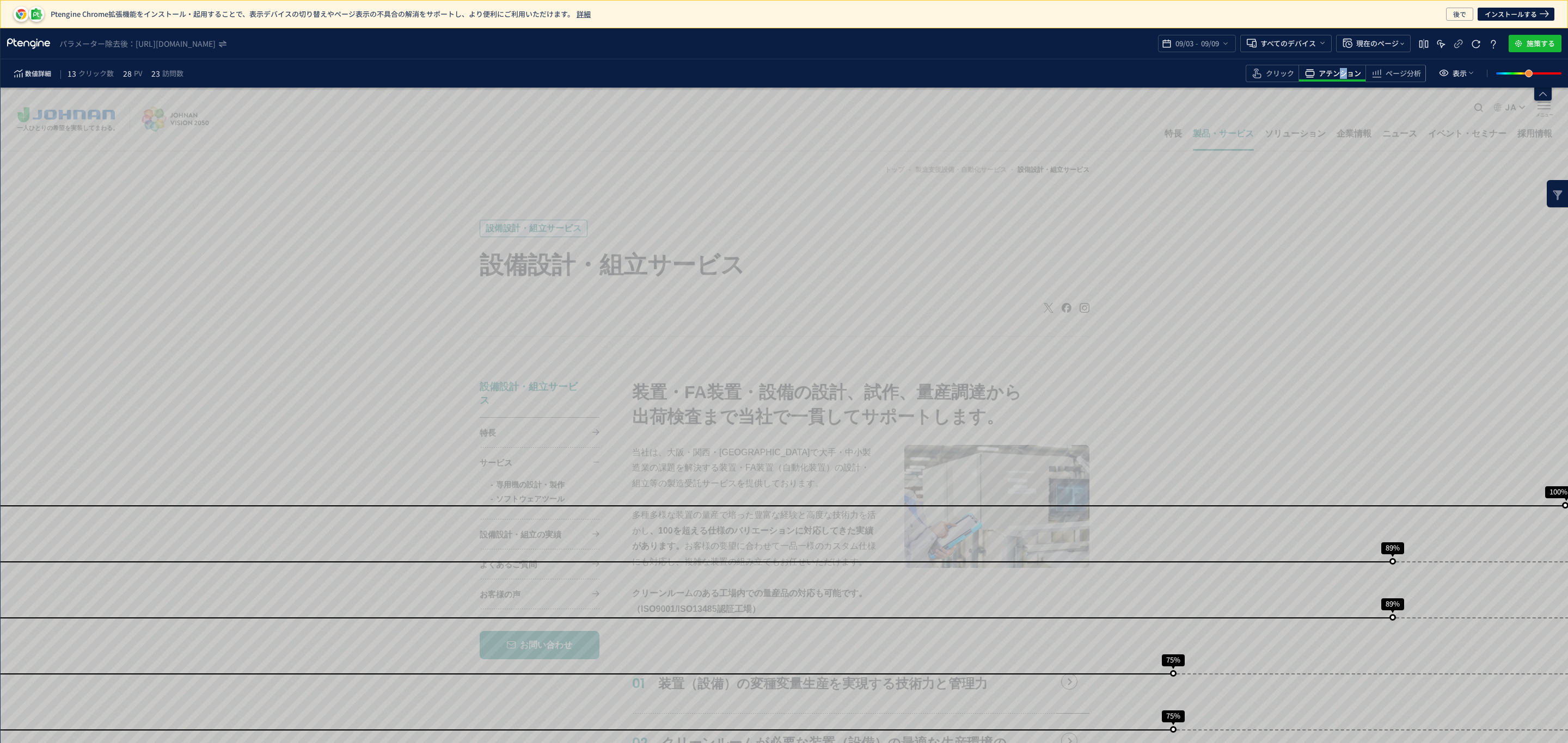
scroll to position [0, 0]
click at [1414, 71] on span "ページ分析" at bounding box center [1402, 74] width 35 height 10
